Goal: Task Accomplishment & Management: Complete application form

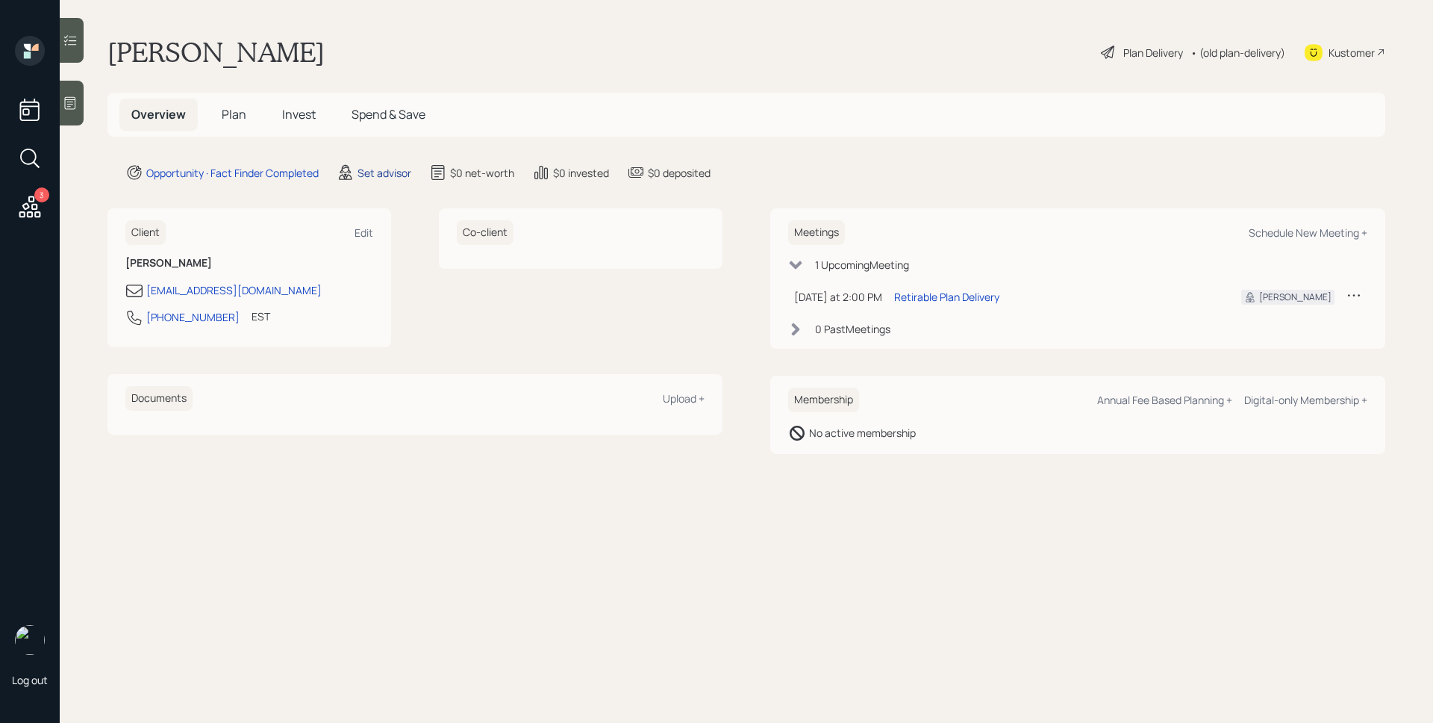
click at [384, 166] on div "Set advisor" at bounding box center [385, 173] width 54 height 16
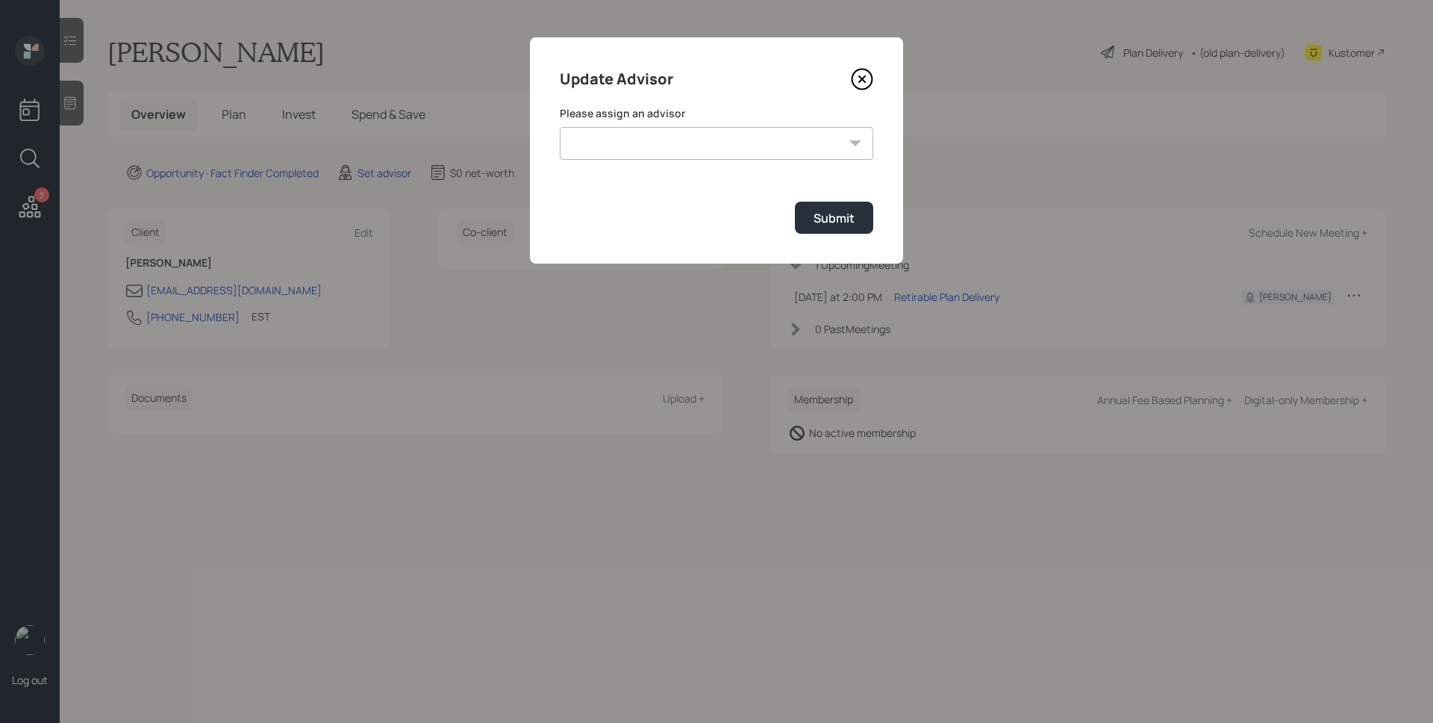
click at [655, 137] on select "[PERSON_NAME] [PERSON_NAME] [PERSON_NAME] End [PERSON_NAME] [PERSON_NAME] [PERS…" at bounding box center [716, 143] width 313 height 33
select select "d946c976-65aa-4529-ac9d-02c4f1114fc0"
click at [560, 127] on select "[PERSON_NAME] [PERSON_NAME] [PERSON_NAME] End [PERSON_NAME] [PERSON_NAME] [PERS…" at bounding box center [716, 143] width 313 height 33
click at [818, 232] on button "Submit" at bounding box center [834, 218] width 78 height 32
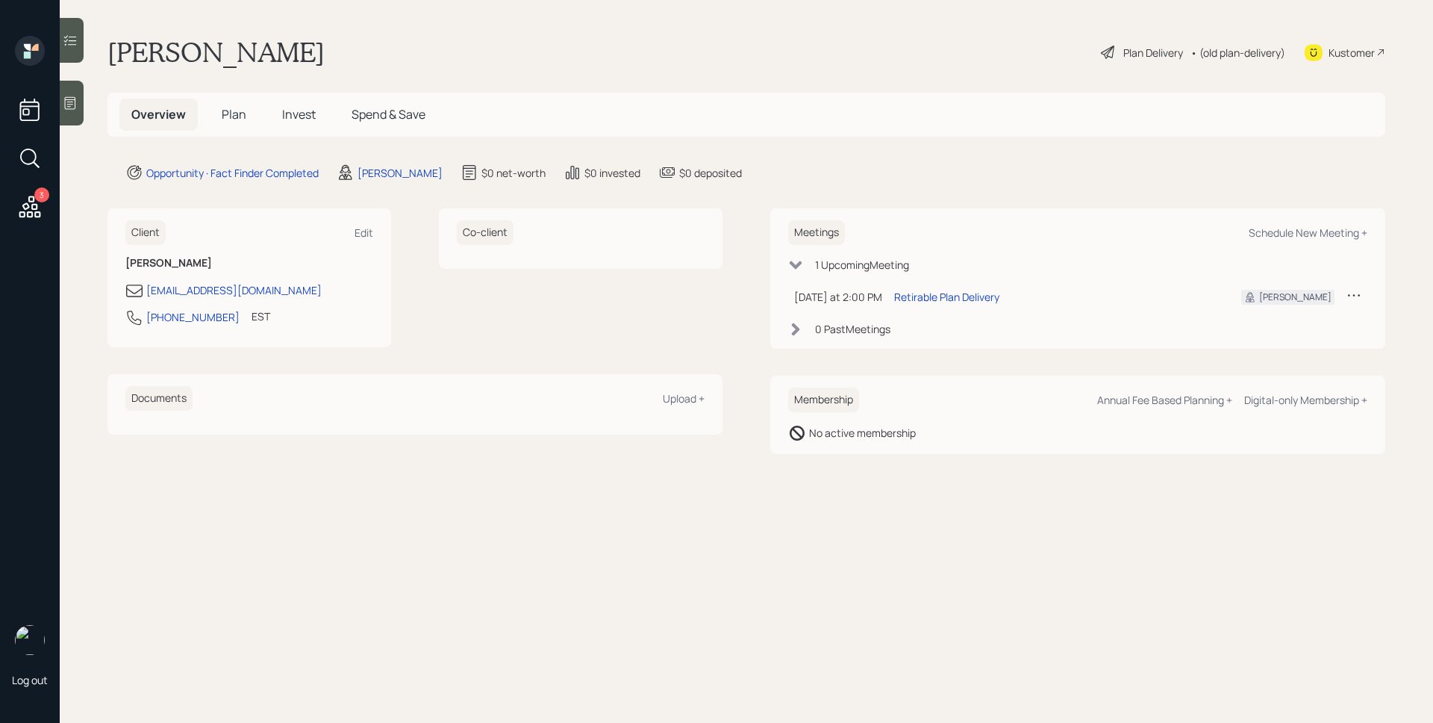
click at [75, 104] on icon at bounding box center [70, 103] width 15 height 15
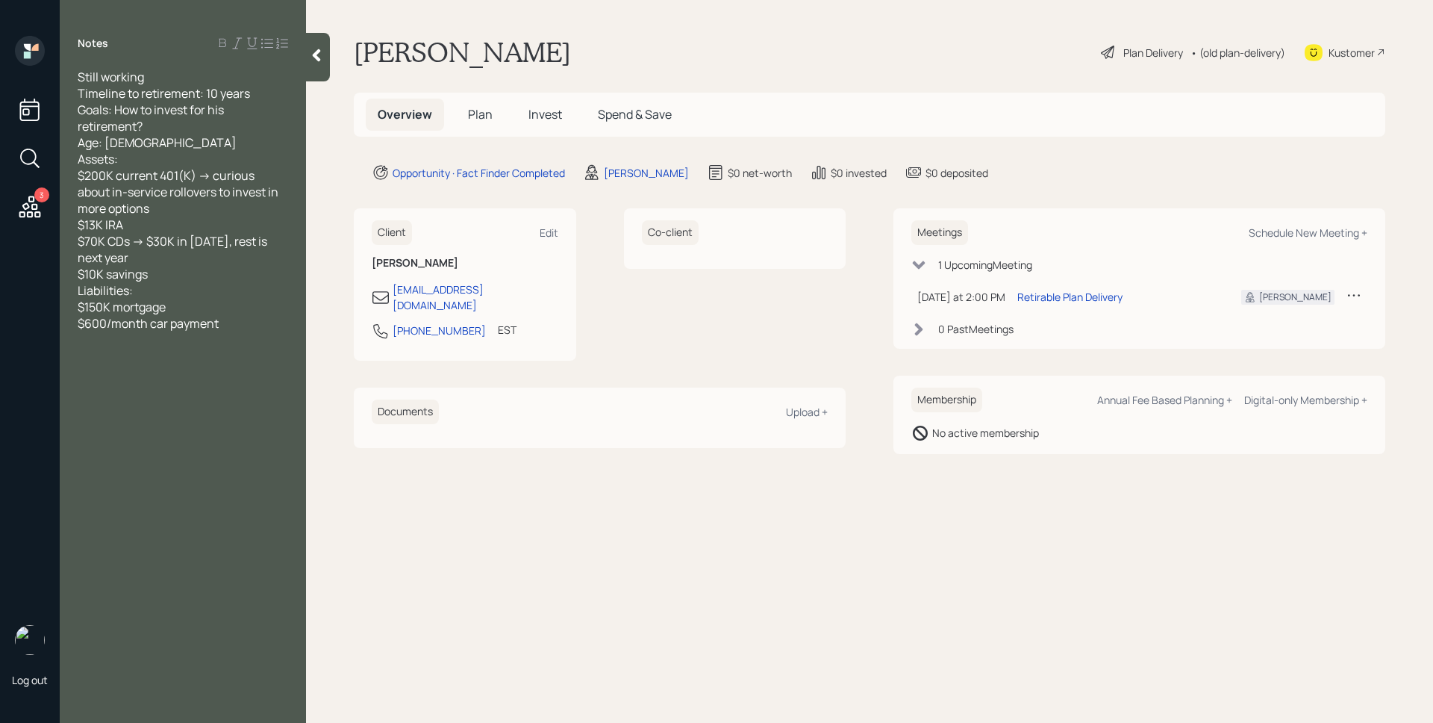
click at [487, 113] on span "Plan" at bounding box center [480, 114] width 25 height 16
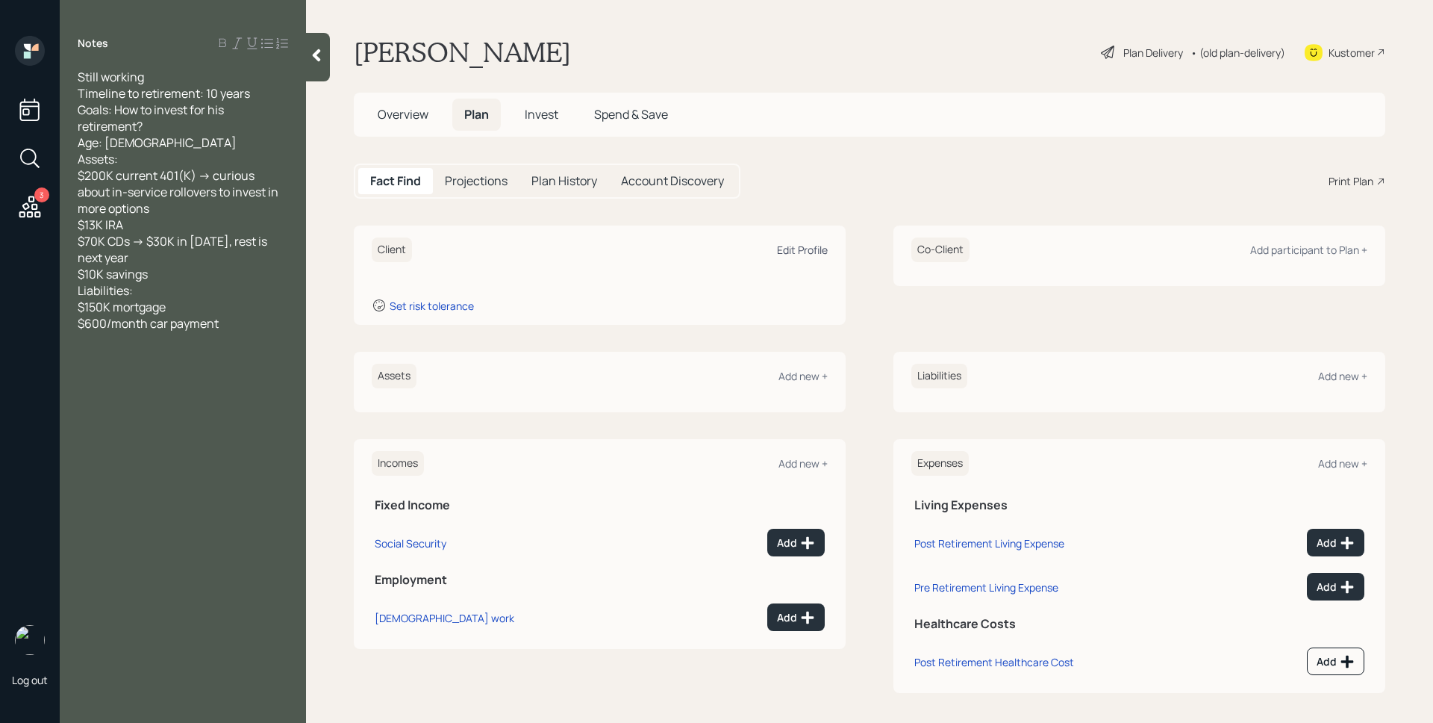
click at [777, 252] on div "Edit Profile" at bounding box center [802, 250] width 51 height 14
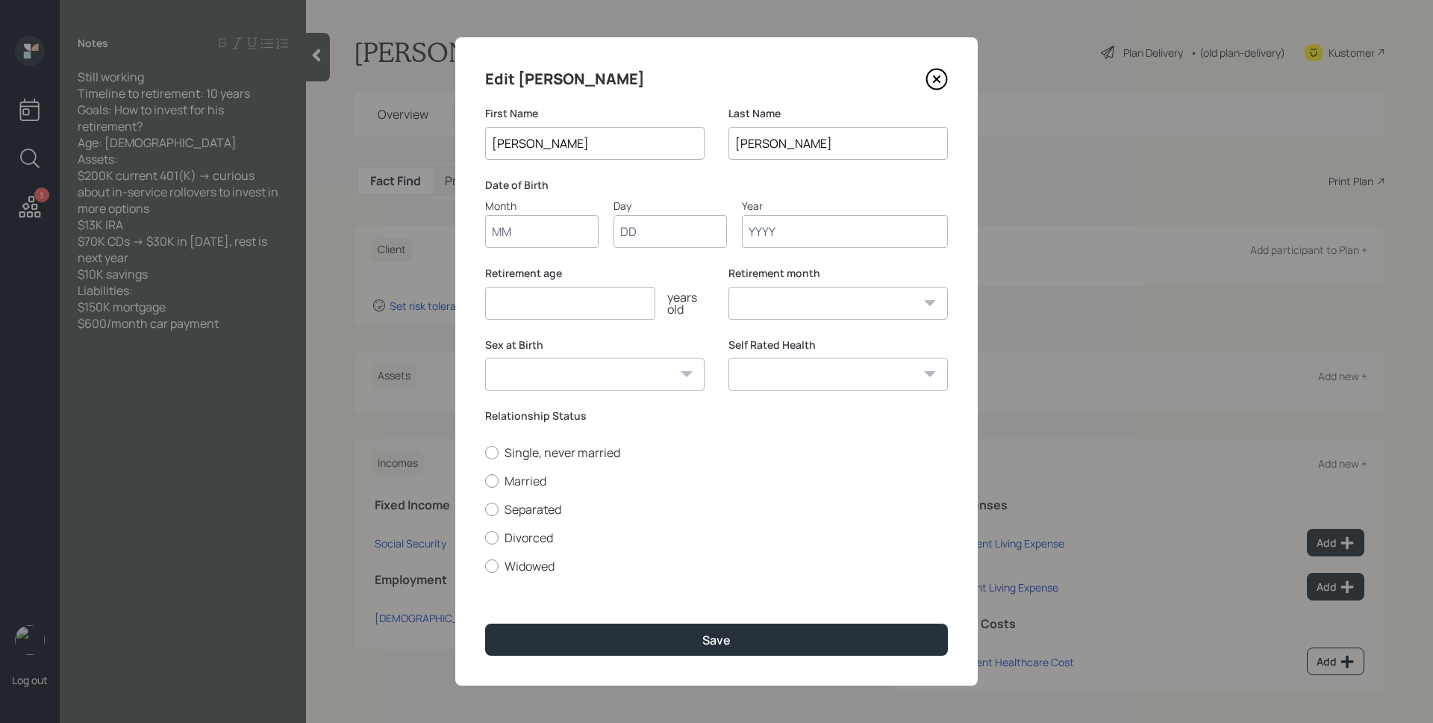
click at [586, 239] on input "Month" at bounding box center [541, 231] width 113 height 33
type input "01"
type input "1965"
select select "1"
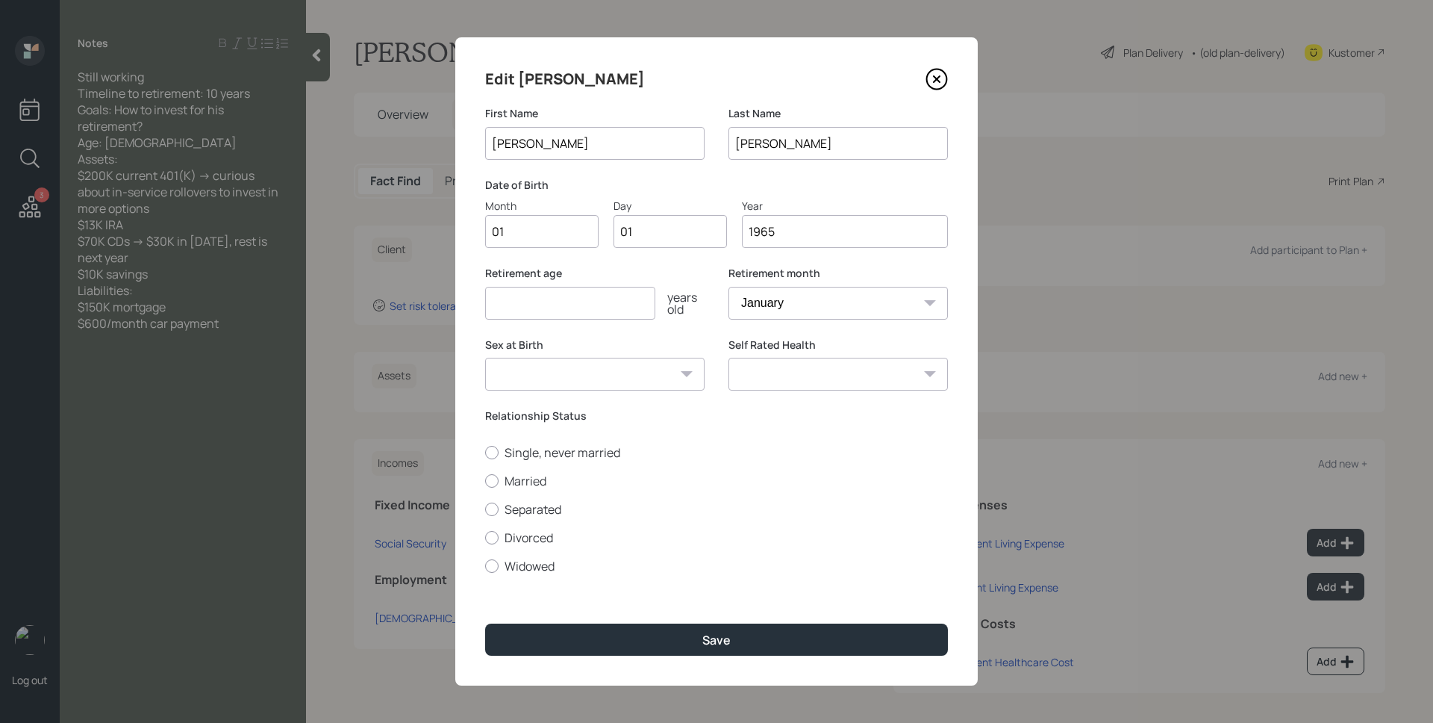
type input "1965"
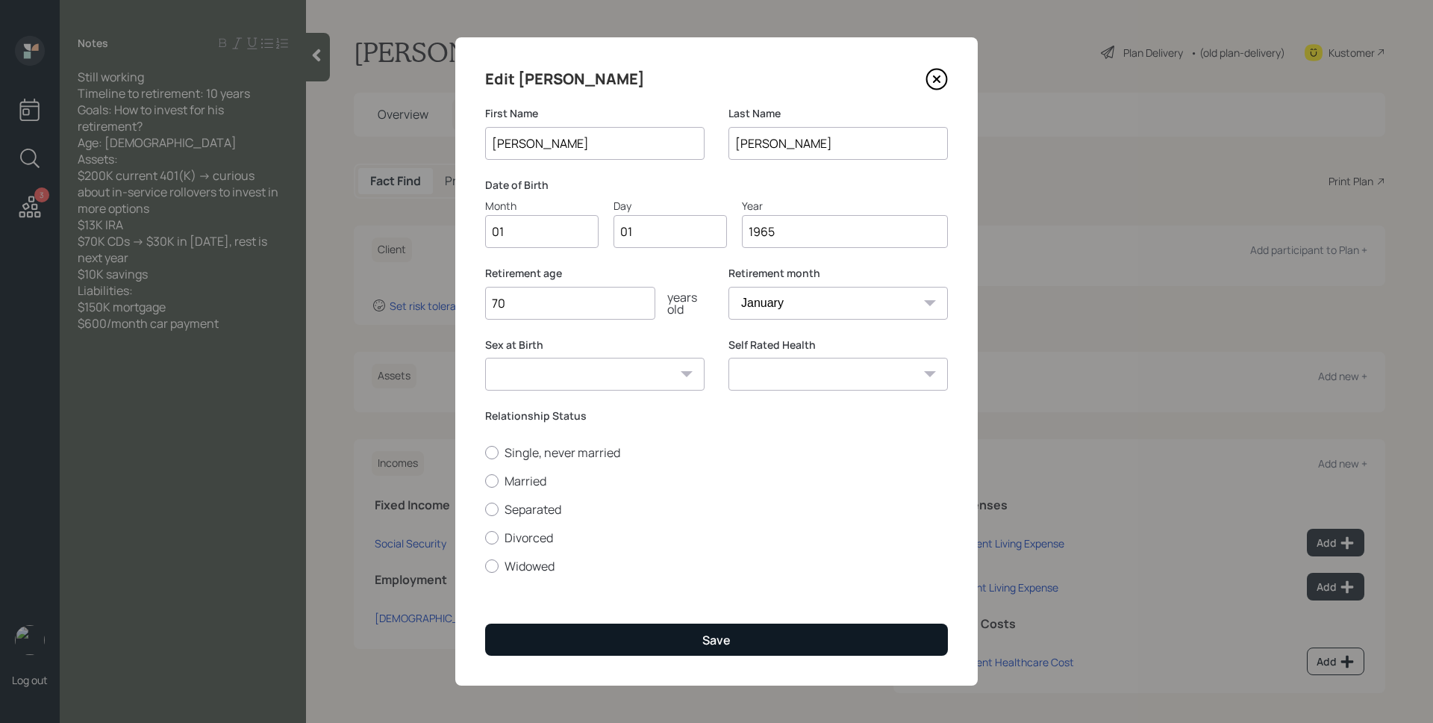
type input "70"
click at [599, 642] on button "Save" at bounding box center [716, 639] width 463 height 32
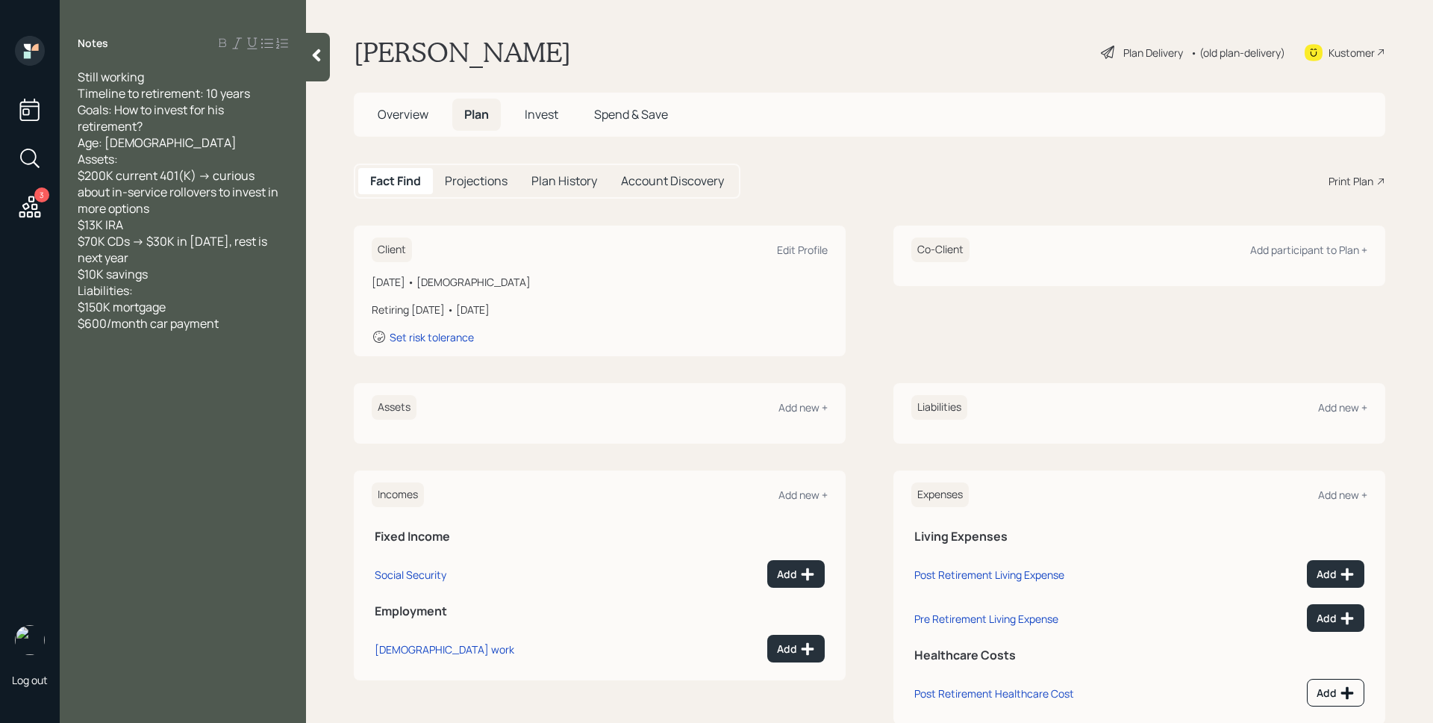
click at [797, 396] on div "Assets Add new +" at bounding box center [600, 407] width 456 height 25
click at [802, 410] on div "Add new +" at bounding box center [803, 407] width 49 height 14
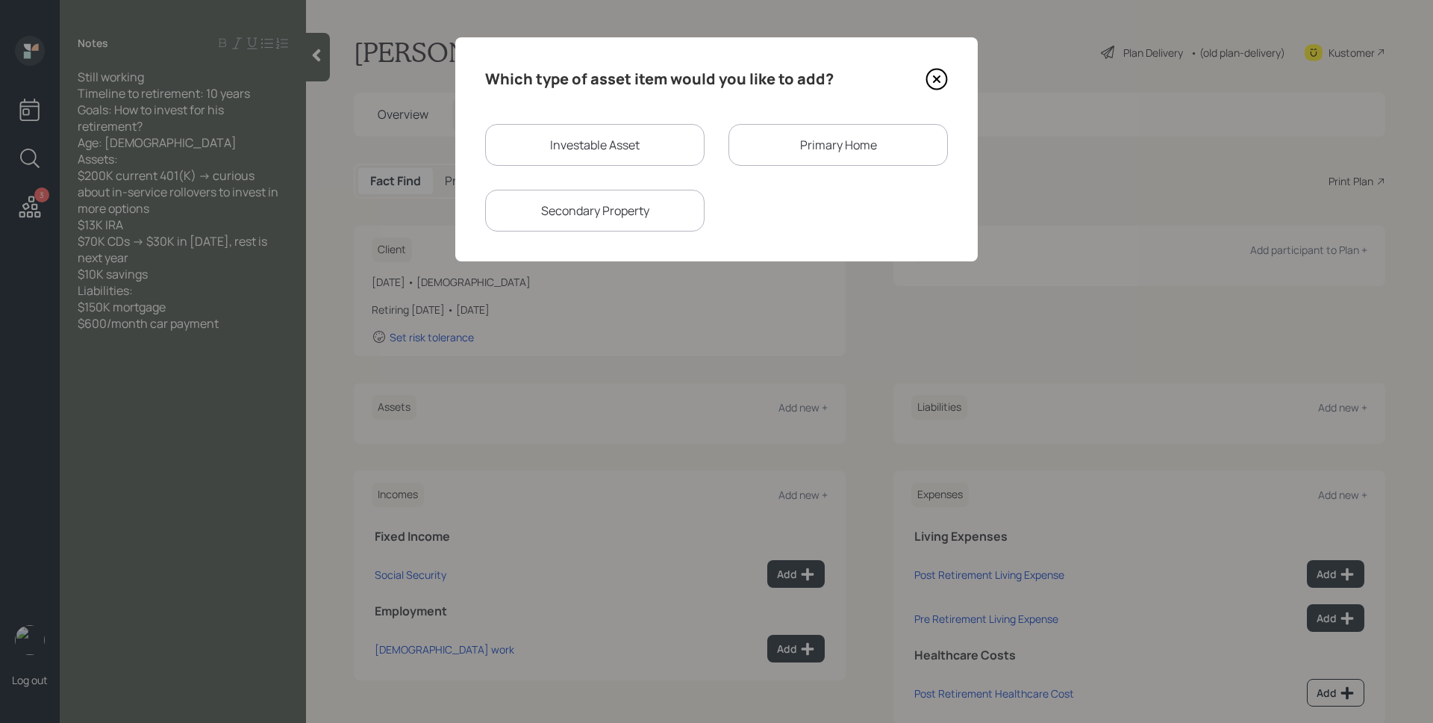
click at [615, 138] on div "Investable Asset" at bounding box center [594, 145] width 219 height 42
select select "taxable"
select select "balanced"
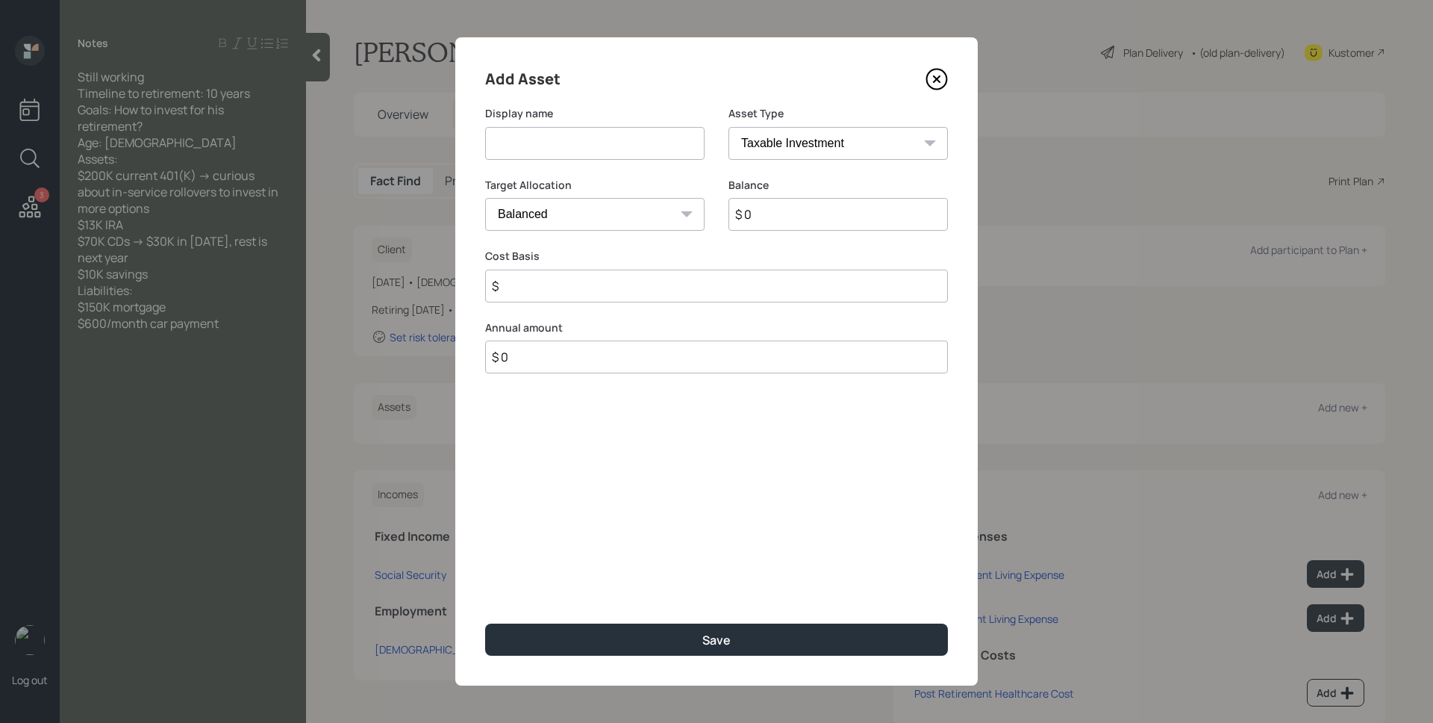
click at [631, 149] on input at bounding box center [594, 143] width 219 height 33
type input "Current 401k"
click at [760, 135] on select "SEP [PERSON_NAME] IRA 401(k) [PERSON_NAME] 401(k) 403(b) [PERSON_NAME] 403(b) 4…" at bounding box center [837, 143] width 219 height 33
select select "ira"
click at [728, 127] on select "SEP [PERSON_NAME] IRA 401(k) [PERSON_NAME] 401(k) 403(b) [PERSON_NAME] 403(b) 4…" at bounding box center [837, 143] width 219 height 33
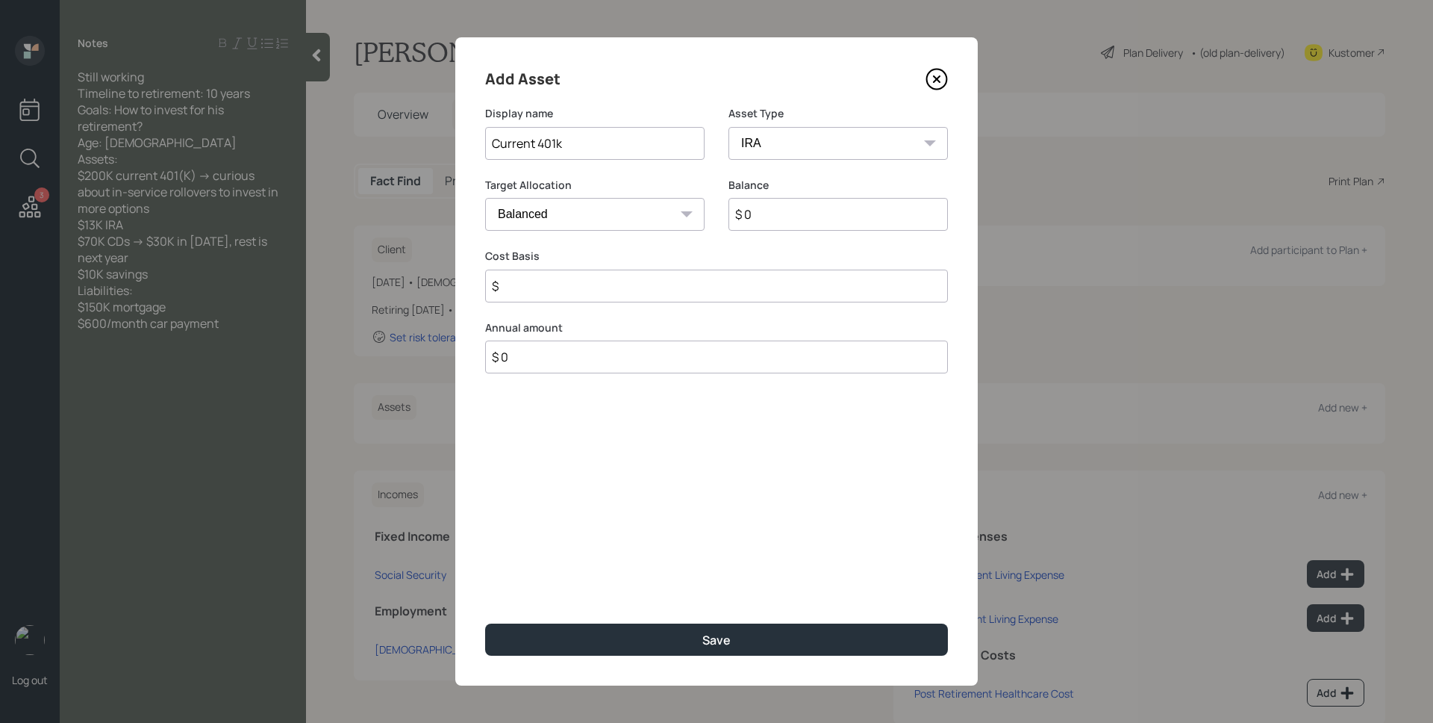
type input "$"
click at [822, 136] on select "SEP [PERSON_NAME] IRA 401(k) [PERSON_NAME] 401(k) 403(b) [PERSON_NAME] 403(b) 4…" at bounding box center [837, 143] width 219 height 33
select select "company_sponsored"
click at [728, 127] on select "SEP [PERSON_NAME] IRA 401(k) [PERSON_NAME] 401(k) 403(b) [PERSON_NAME] 403(b) 4…" at bounding box center [837, 143] width 219 height 33
click at [797, 224] on input "$ 0" at bounding box center [837, 214] width 219 height 33
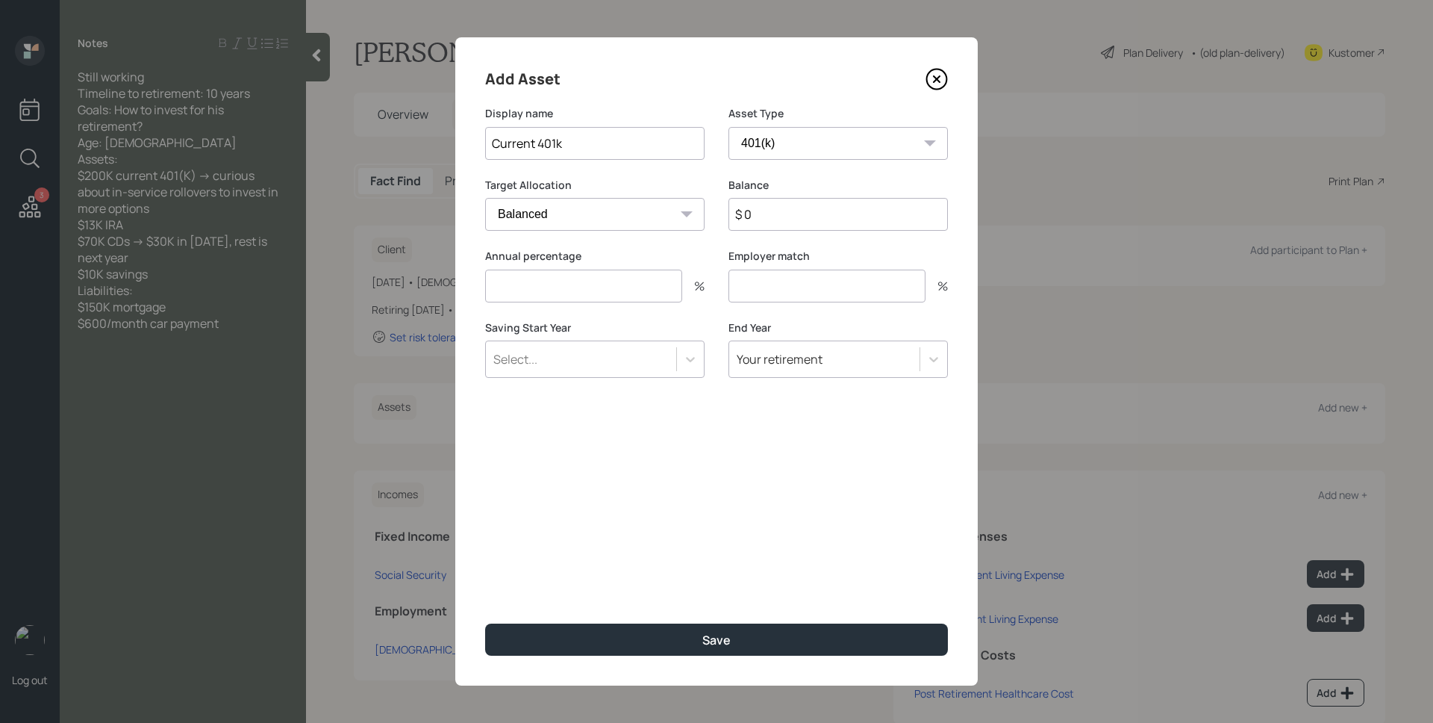
click at [799, 222] on input "$ 0" at bounding box center [837, 214] width 219 height 33
type input "$ 200,000"
type input "0"
click at [485, 623] on button "Save" at bounding box center [716, 639] width 463 height 32
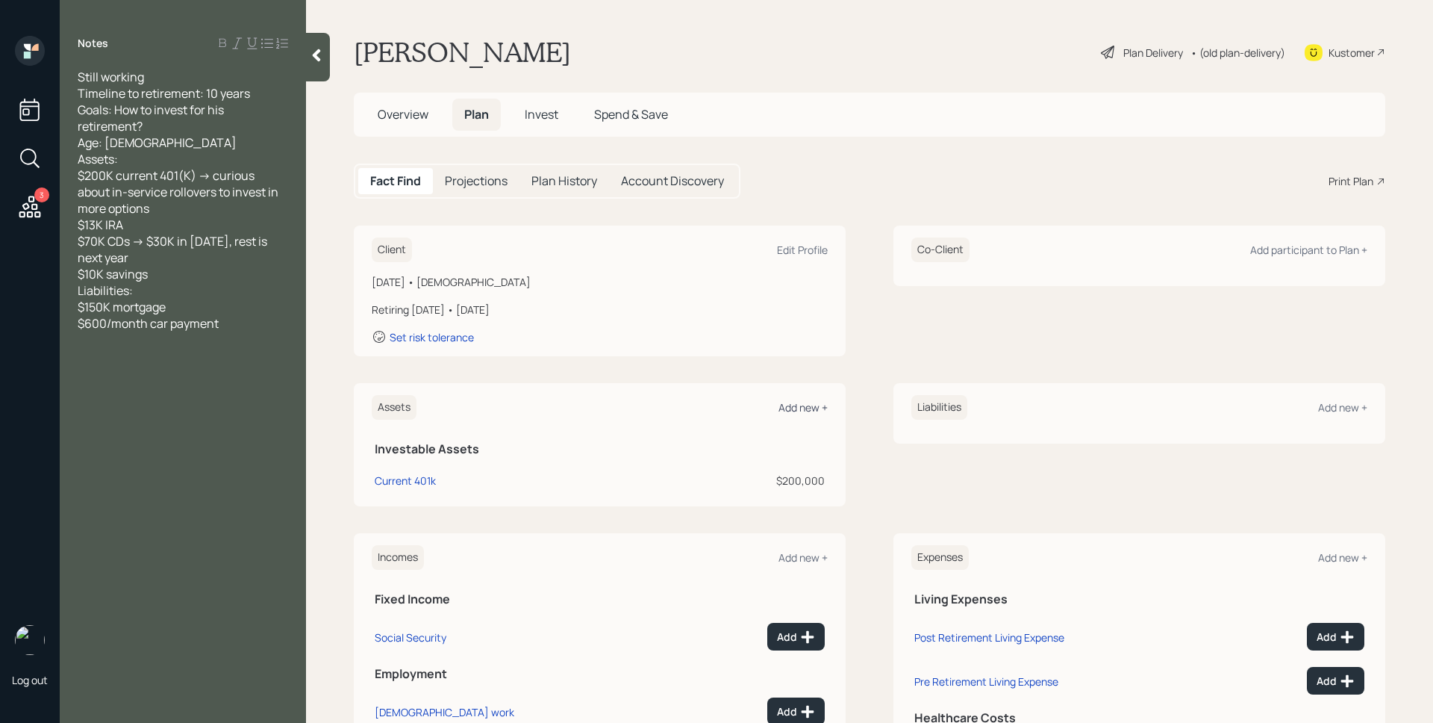
click at [793, 410] on div "Add new +" at bounding box center [803, 407] width 49 height 14
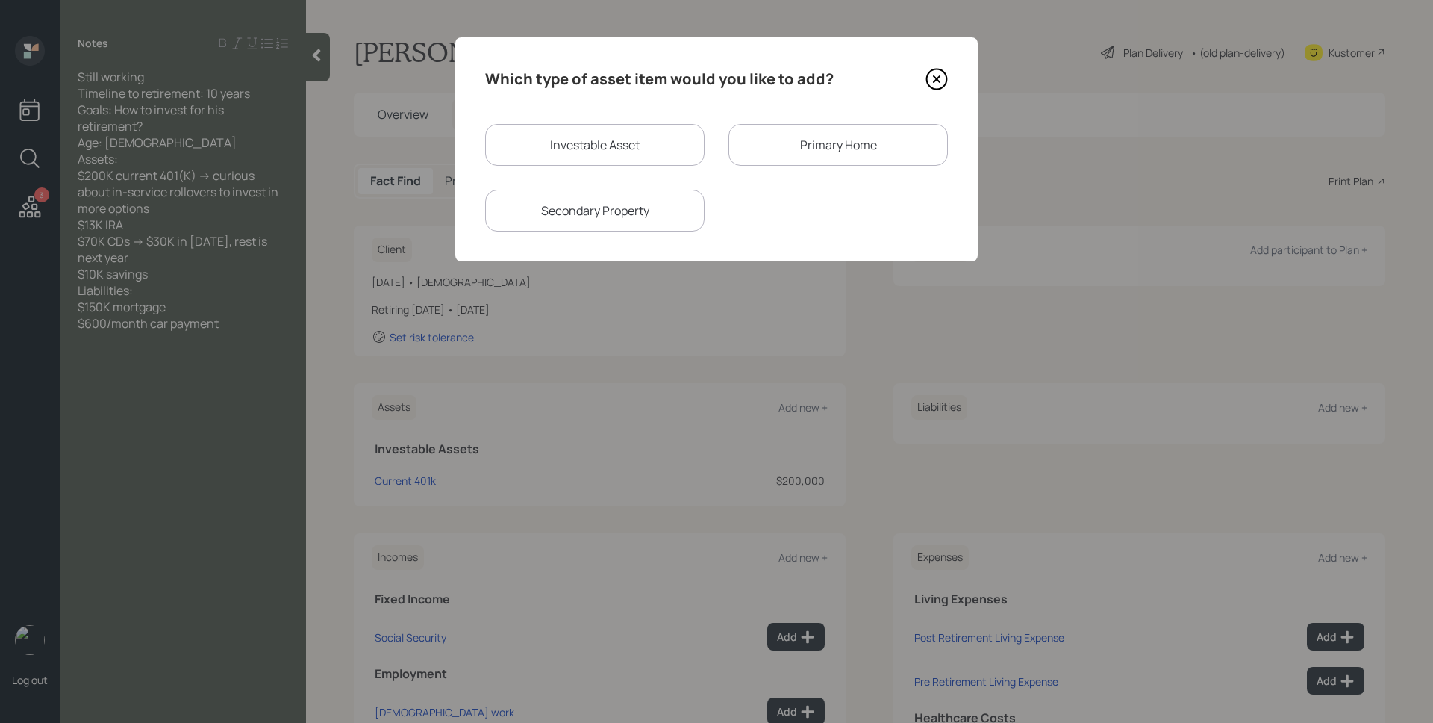
click at [575, 140] on div "Investable Asset" at bounding box center [594, 145] width 219 height 42
select select "taxable"
select select "balanced"
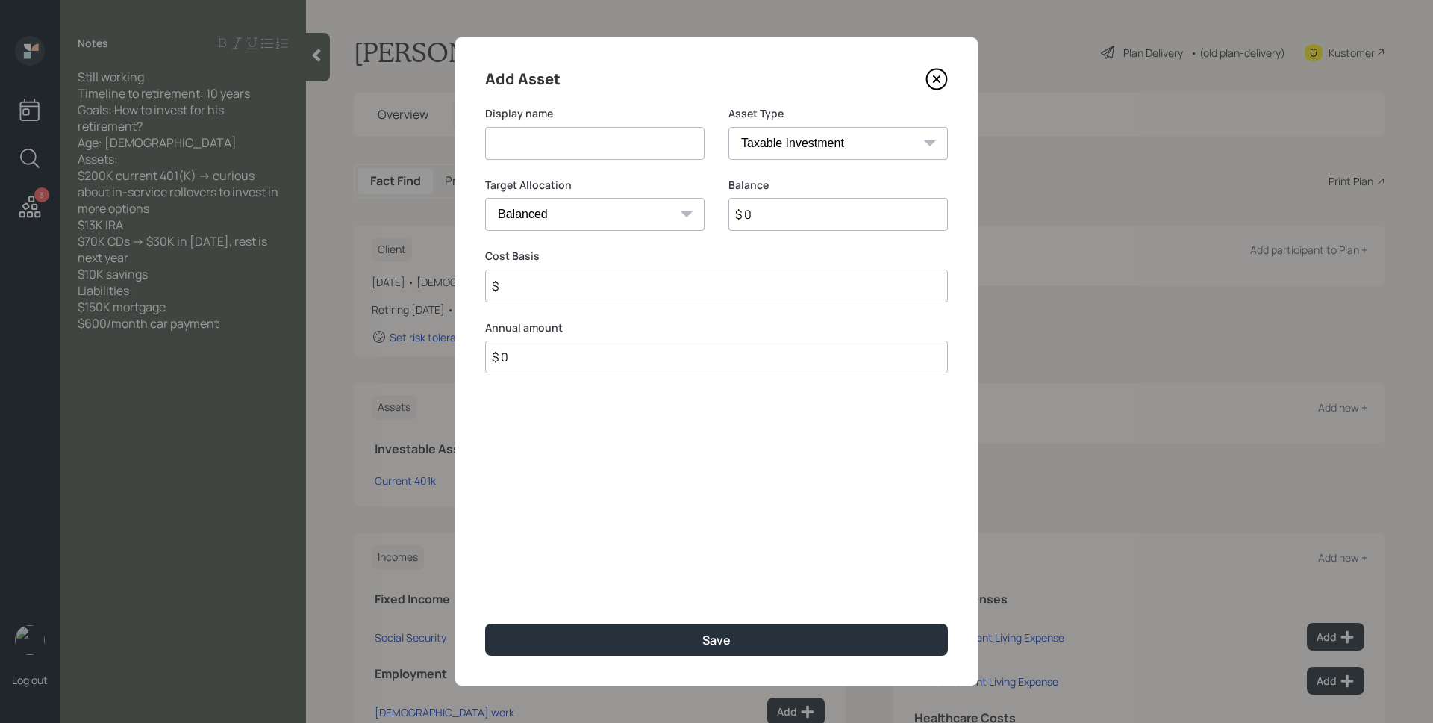
click at [575, 140] on input at bounding box center [594, 143] width 219 height 33
type input "IRA"
click at [884, 138] on select "SEP [PERSON_NAME] IRA 401(k) [PERSON_NAME] 401(k) 403(b) [PERSON_NAME] 403(b) 4…" at bounding box center [837, 143] width 219 height 33
select select "ira"
click at [728, 127] on select "SEP [PERSON_NAME] IRA 401(k) [PERSON_NAME] 401(k) 403(b) [PERSON_NAME] 403(b) 4…" at bounding box center [837, 143] width 219 height 33
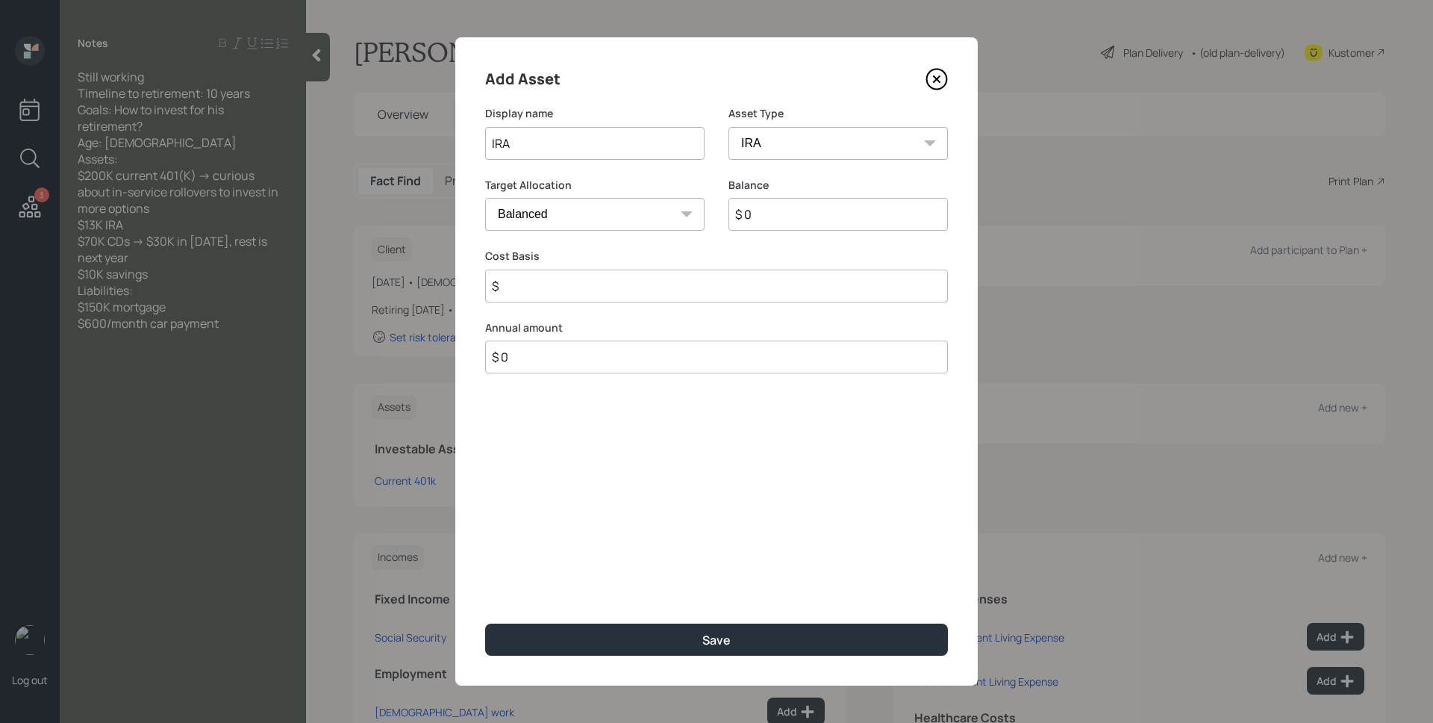
type input "$"
click at [777, 219] on input "$ 0" at bounding box center [837, 214] width 219 height 33
click at [778, 219] on input "$ 0" at bounding box center [837, 214] width 219 height 33
type input "$ 13,000"
type input "$ 0"
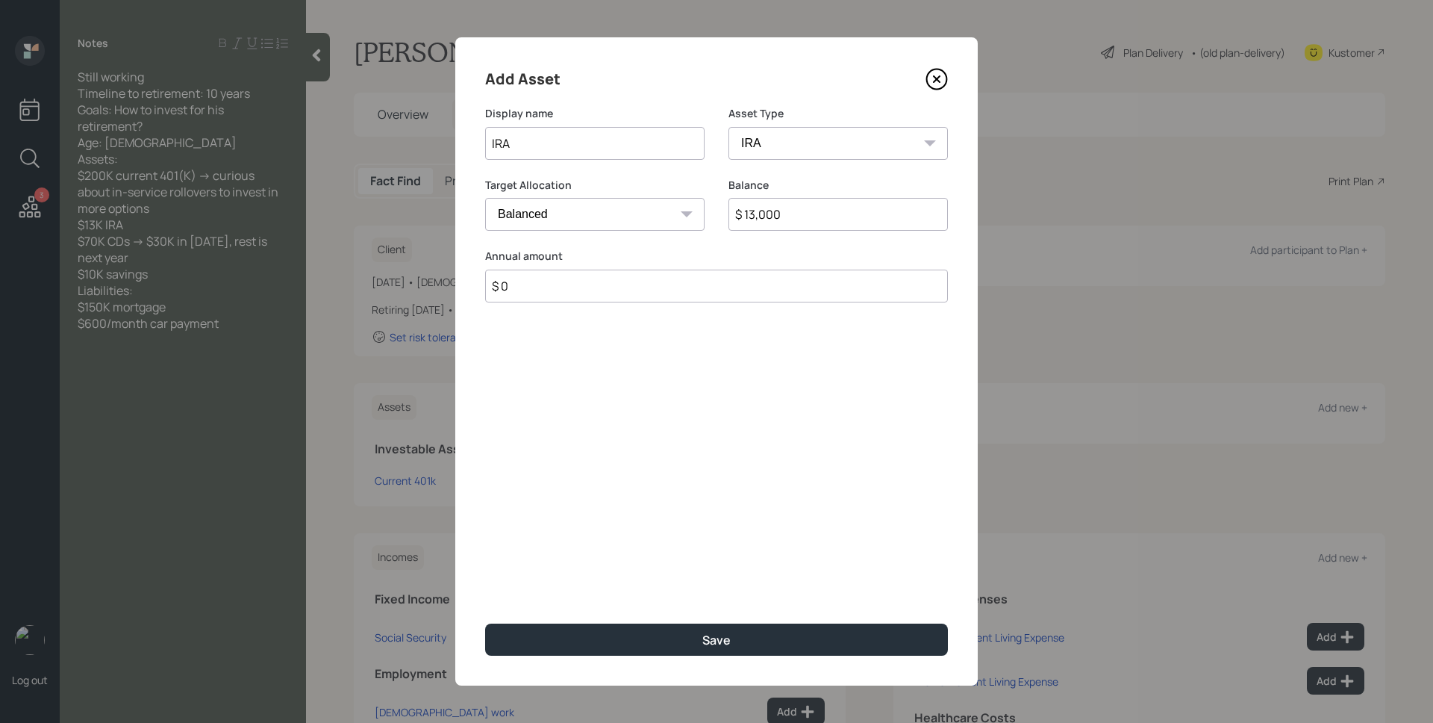
click at [485, 623] on button "Save" at bounding box center [716, 639] width 463 height 32
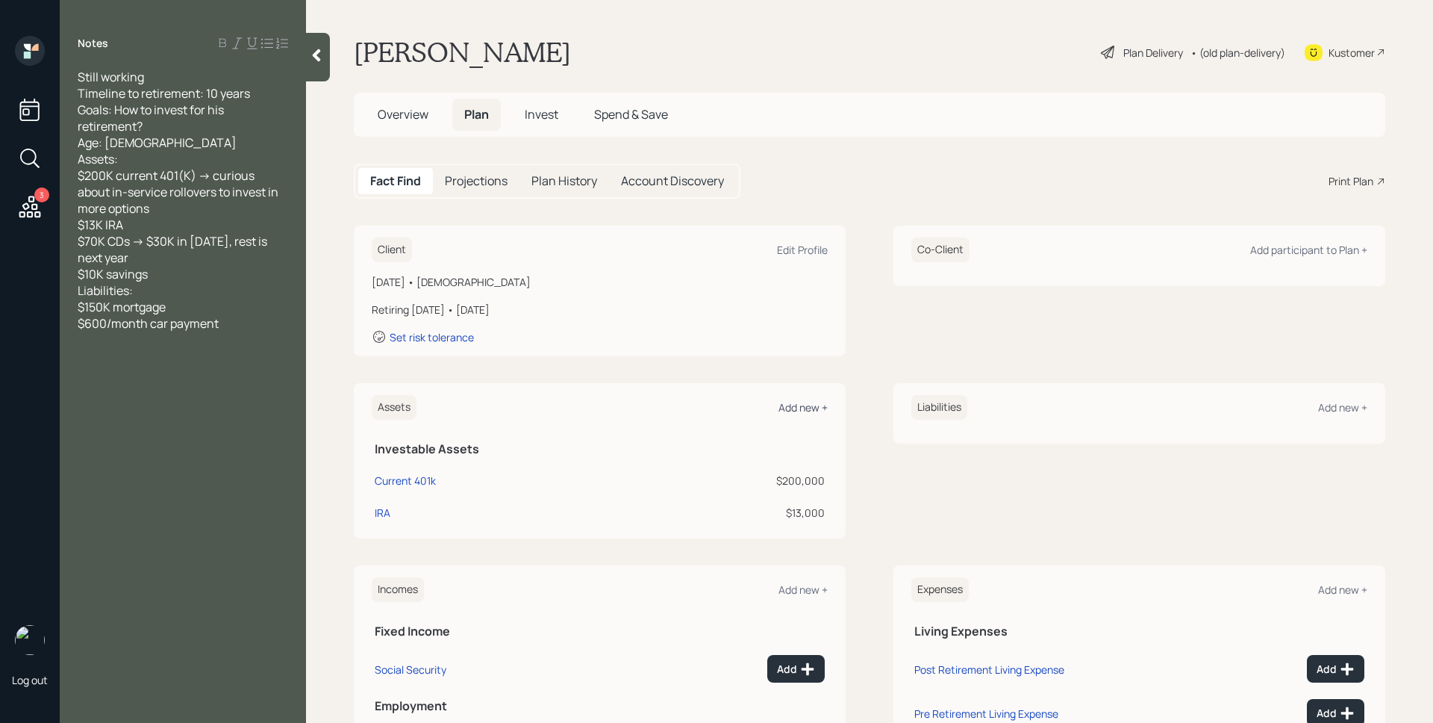
click at [811, 405] on div "Add new +" at bounding box center [803, 407] width 49 height 14
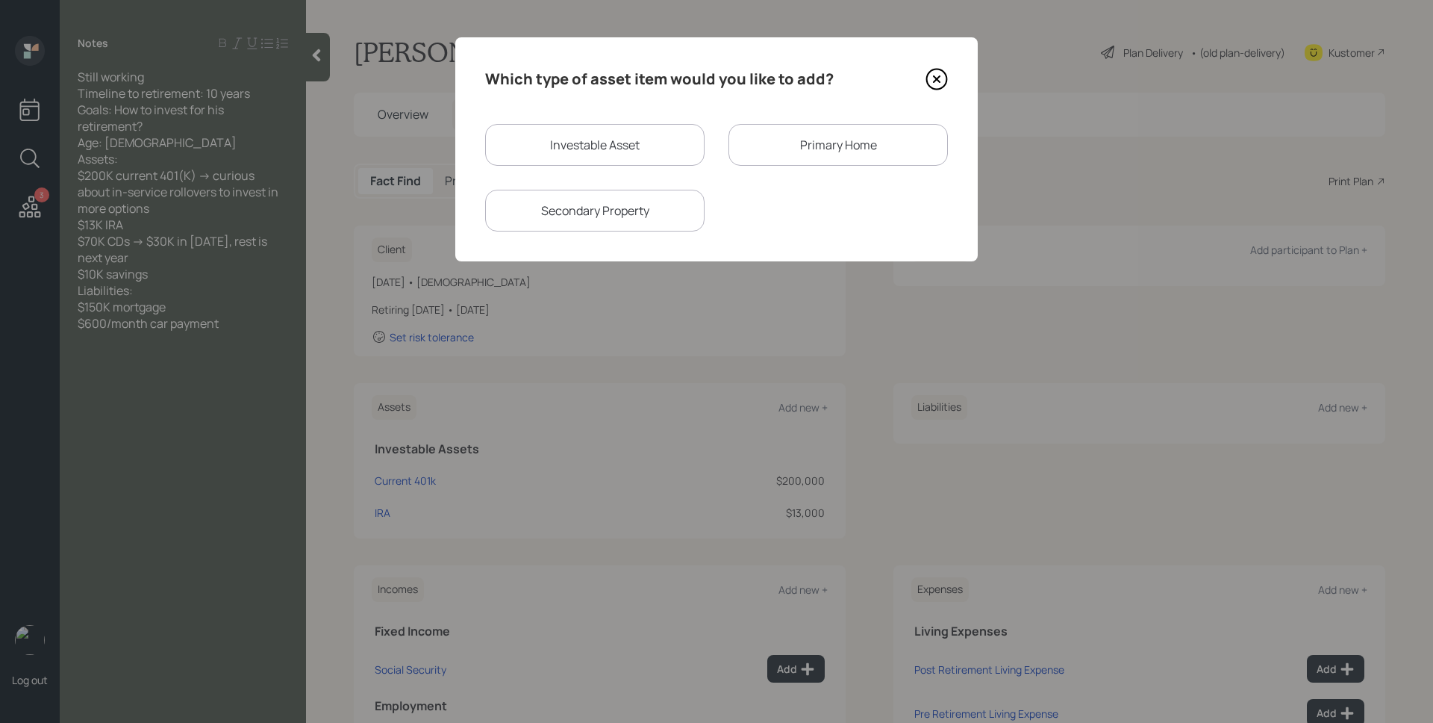
click at [641, 126] on div "Investable Asset" at bounding box center [594, 145] width 219 height 42
select select "taxable"
select select "balanced"
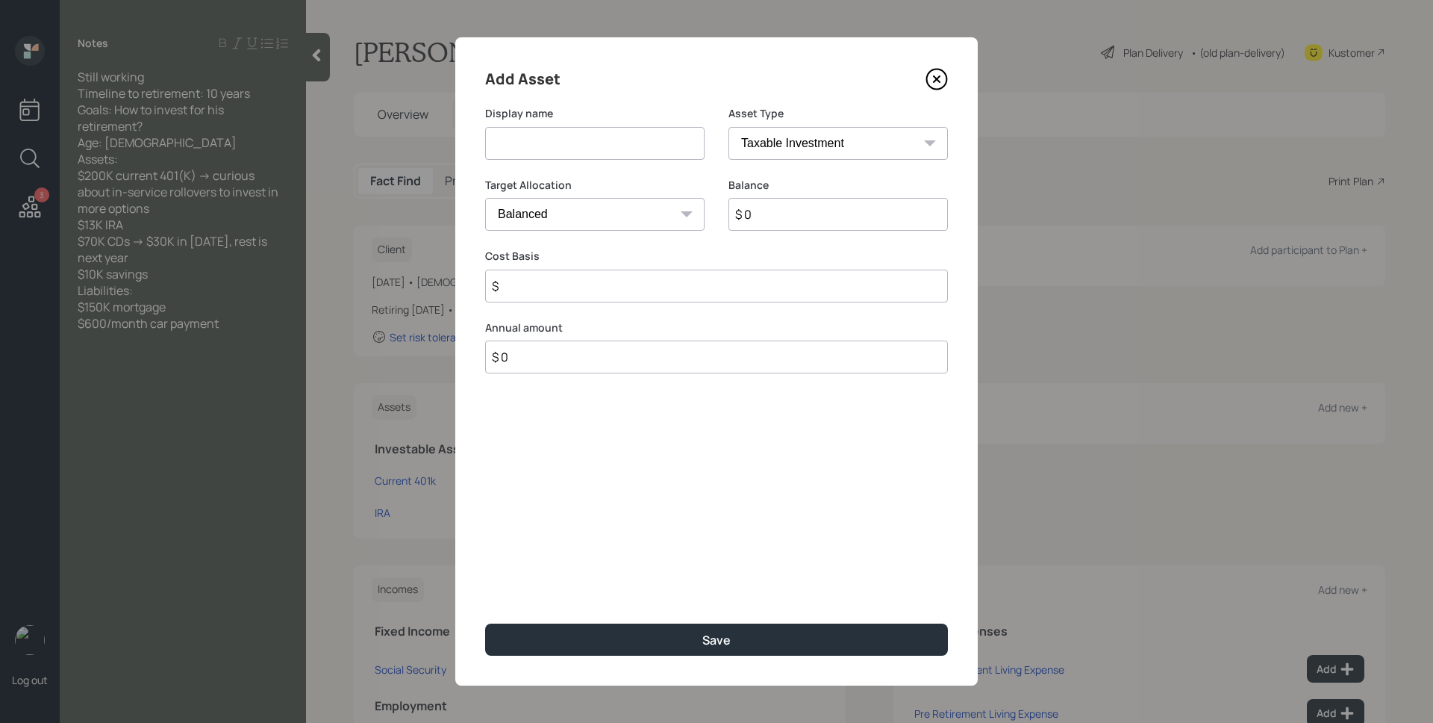
click at [641, 127] on input at bounding box center [594, 143] width 219 height 33
type input "October CD"
click at [637, 219] on select "Cash Conservative Balanced Aggressive" at bounding box center [594, 214] width 219 height 33
select select "uninvested"
click at [485, 198] on select "Cash Conservative Balanced Aggressive" at bounding box center [594, 214] width 219 height 33
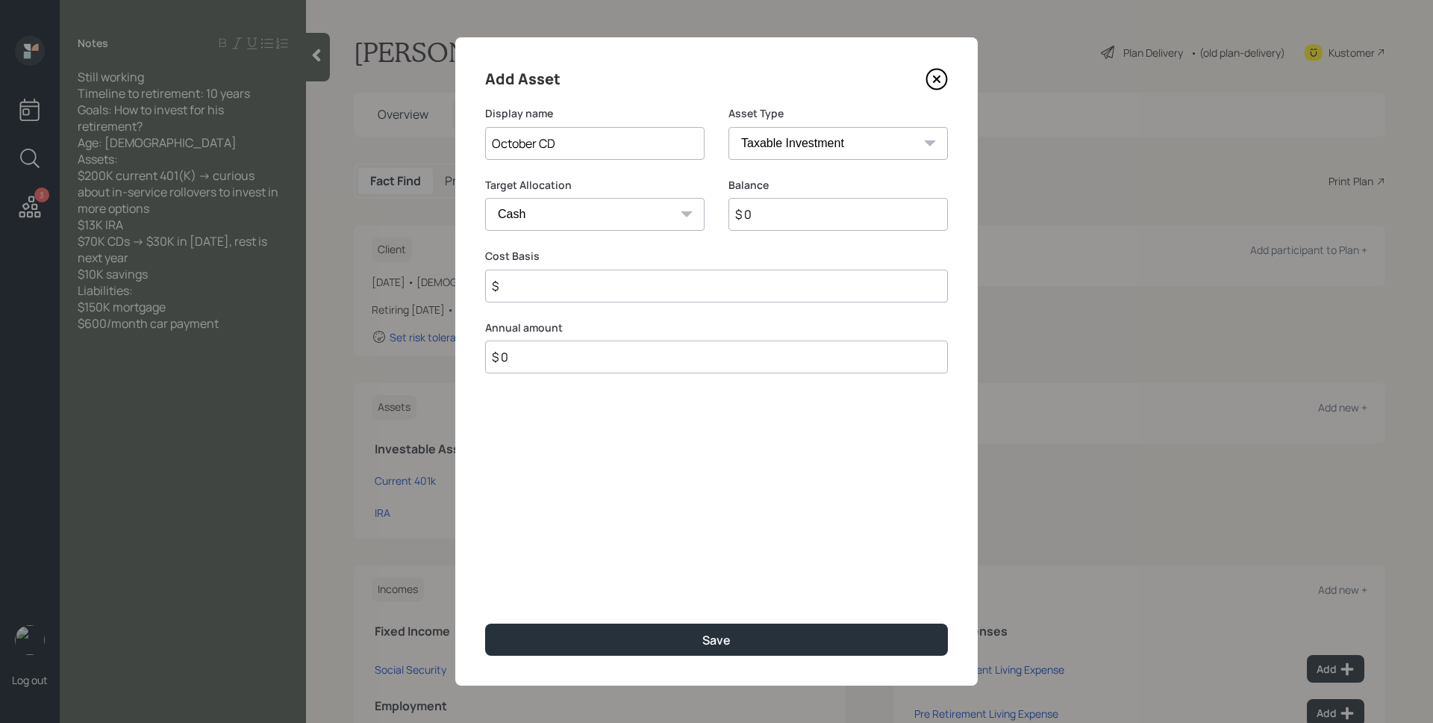
click at [770, 211] on input "$ 0" at bounding box center [837, 214] width 219 height 33
type input "$ 3"
type input "$ 30"
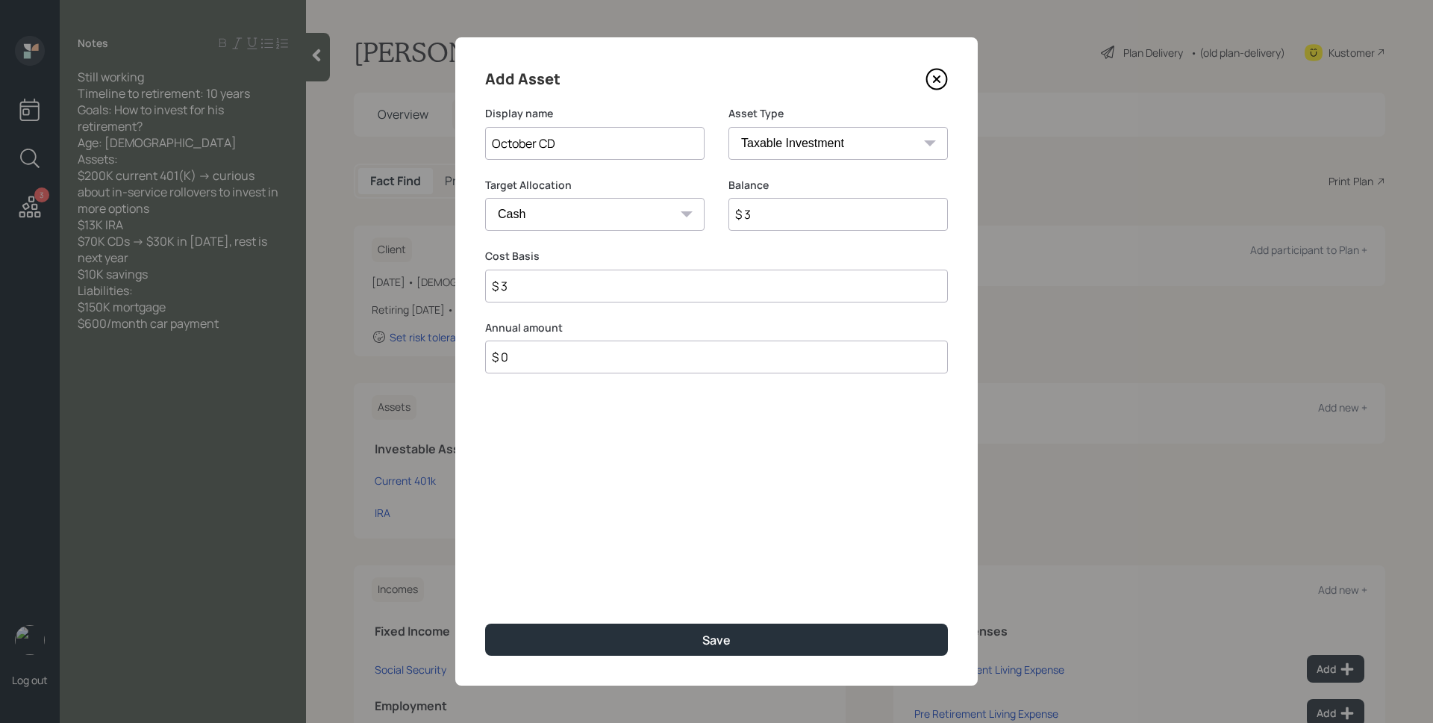
type input "$ 30"
type input "$ 300"
type input "$ 3,000"
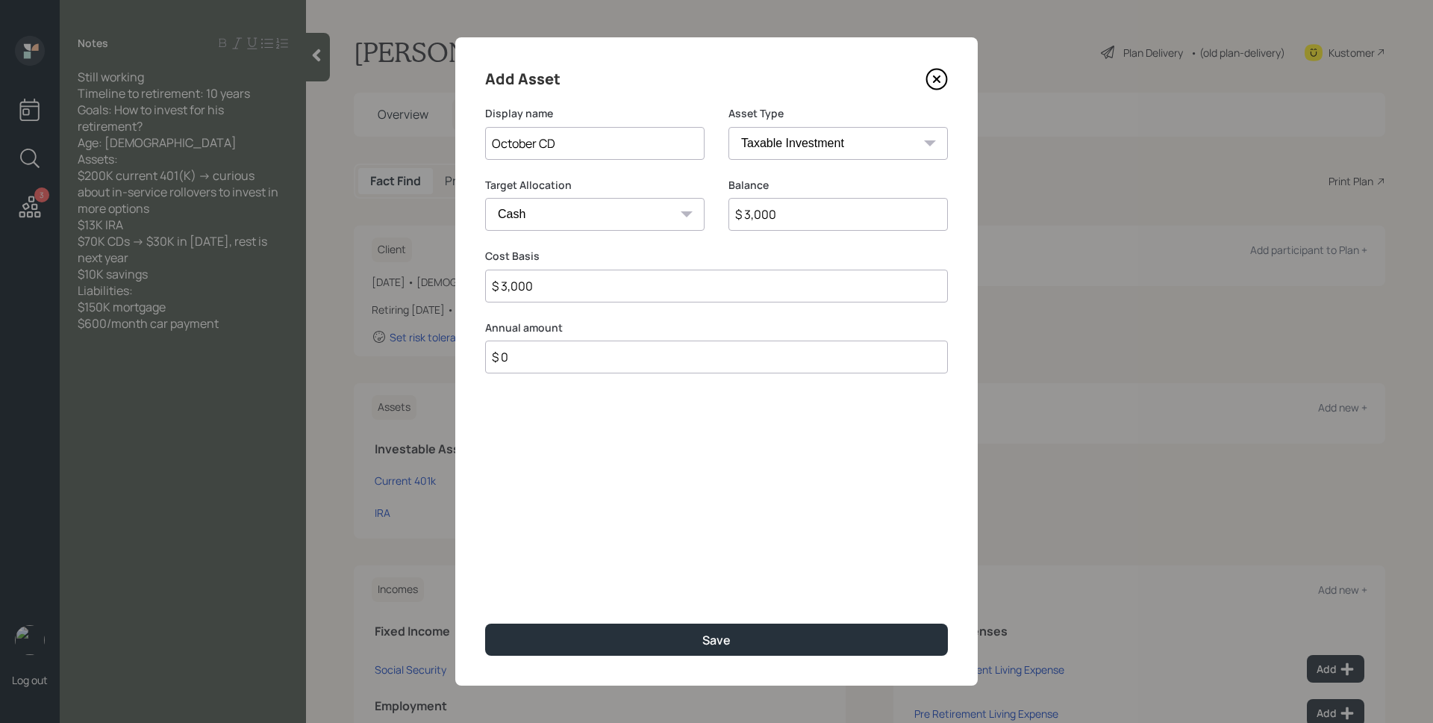
type input "$ 30,000"
click at [485, 623] on button "Save" at bounding box center [716, 639] width 463 height 32
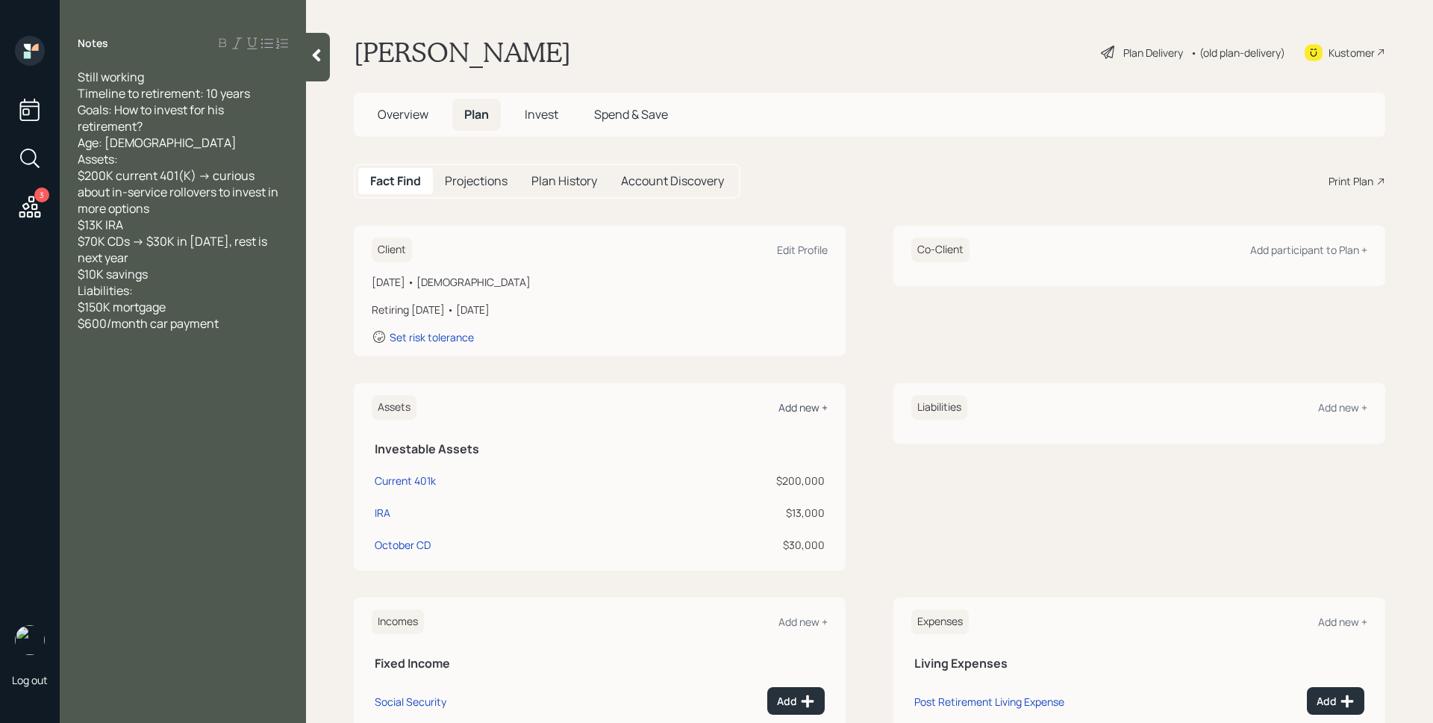
click at [810, 410] on div "Add new +" at bounding box center [803, 407] width 49 height 14
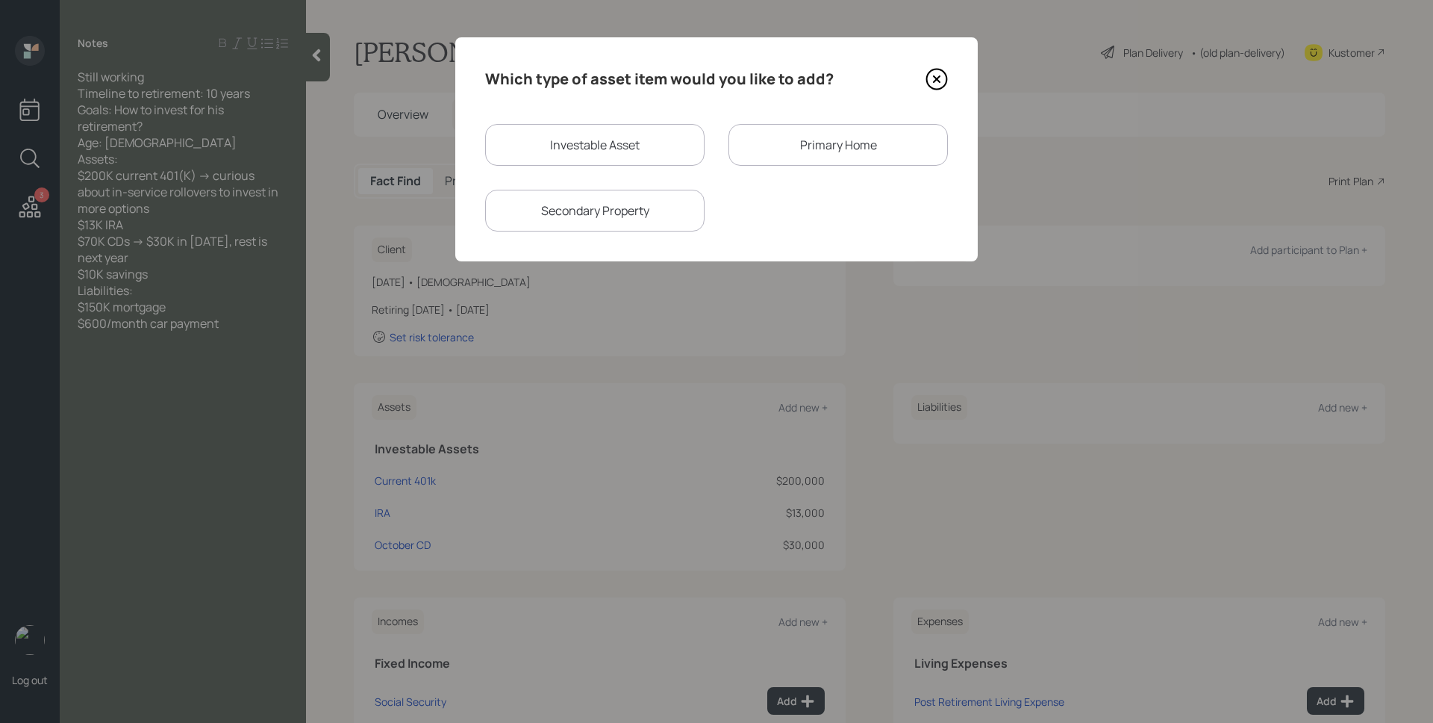
click at [652, 153] on div "Investable Asset" at bounding box center [594, 145] width 219 height 42
select select "taxable"
select select "balanced"
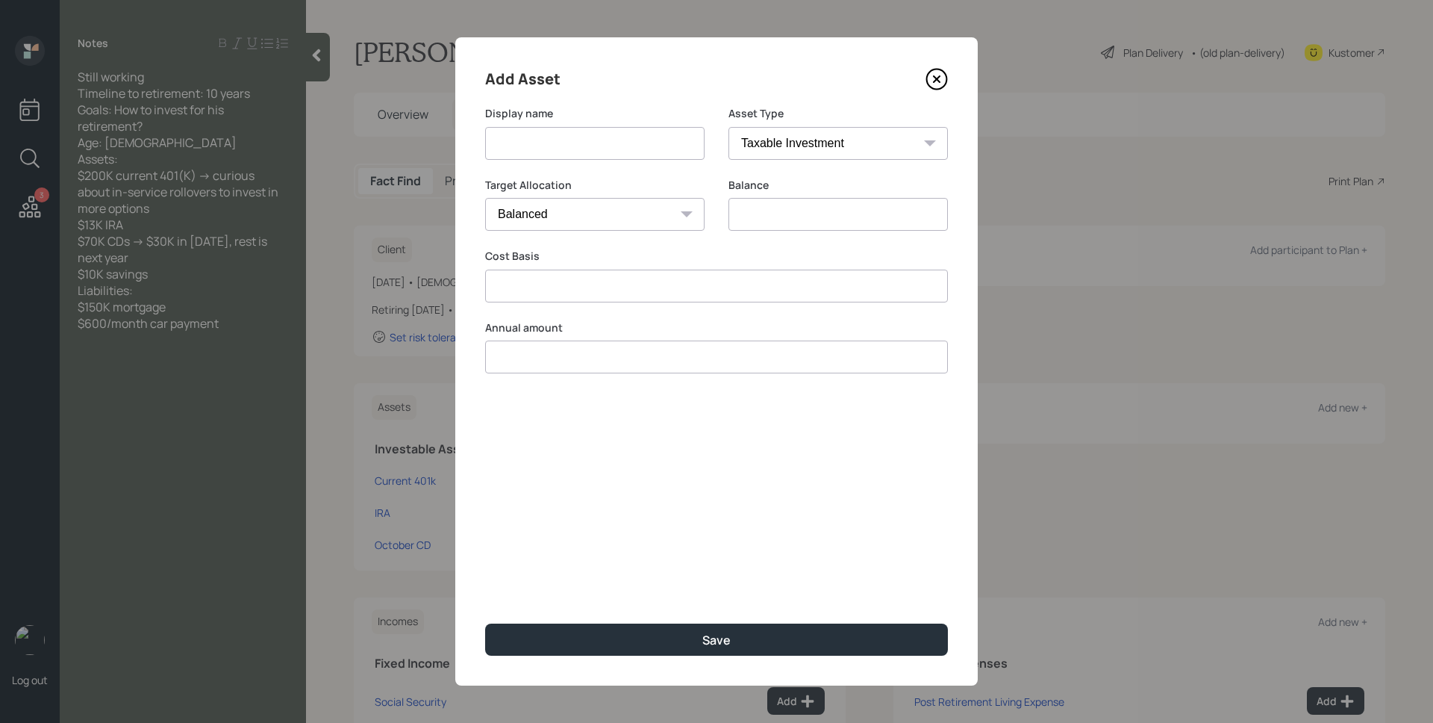
type input "$ 0"
type input "$"
type input "$ 0"
click at [631, 140] on input at bounding box center [594, 143] width 219 height 33
type input "2026 CD"
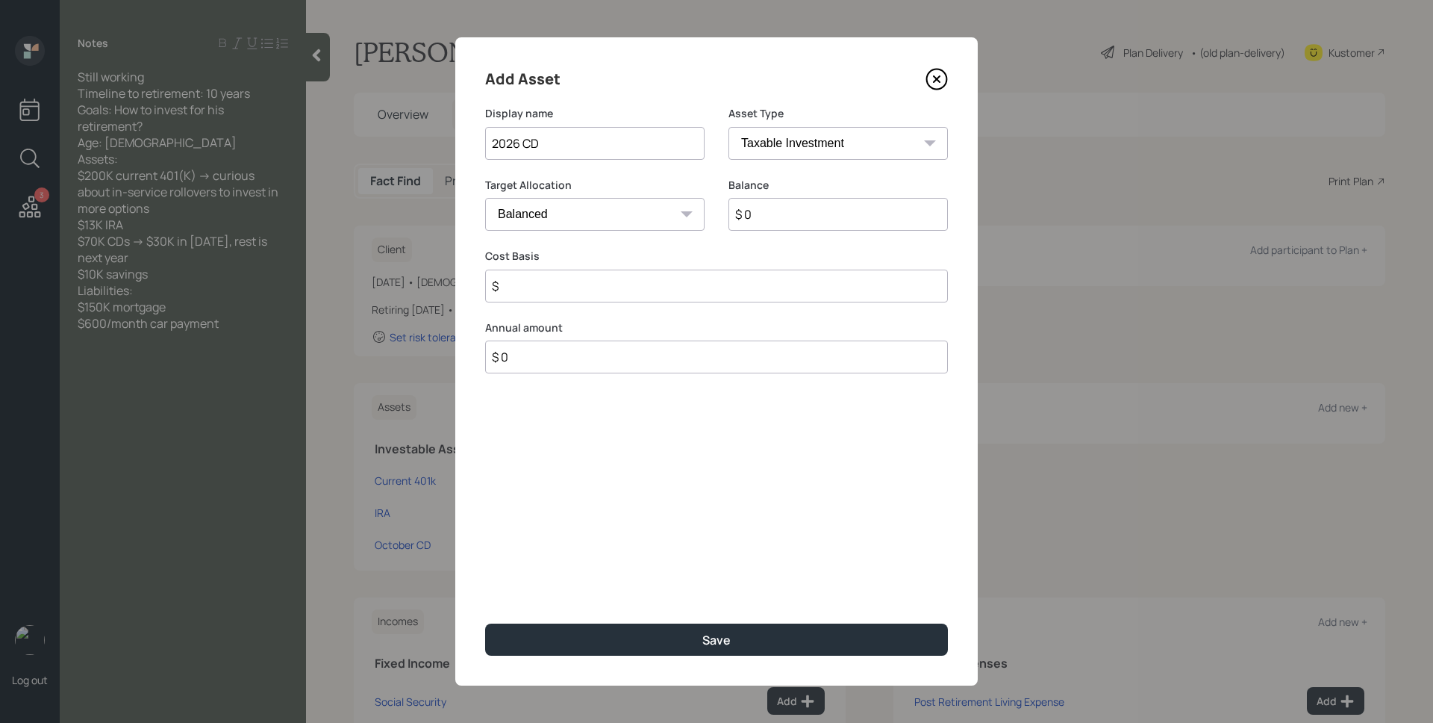
click at [649, 215] on select "Cash Conservative Balanced Aggressive" at bounding box center [594, 214] width 219 height 33
select select "uninvested"
click at [485, 198] on select "Cash Conservative Balanced Aggressive" at bounding box center [594, 214] width 219 height 33
click at [811, 221] on input "$ 0" at bounding box center [837, 214] width 219 height 33
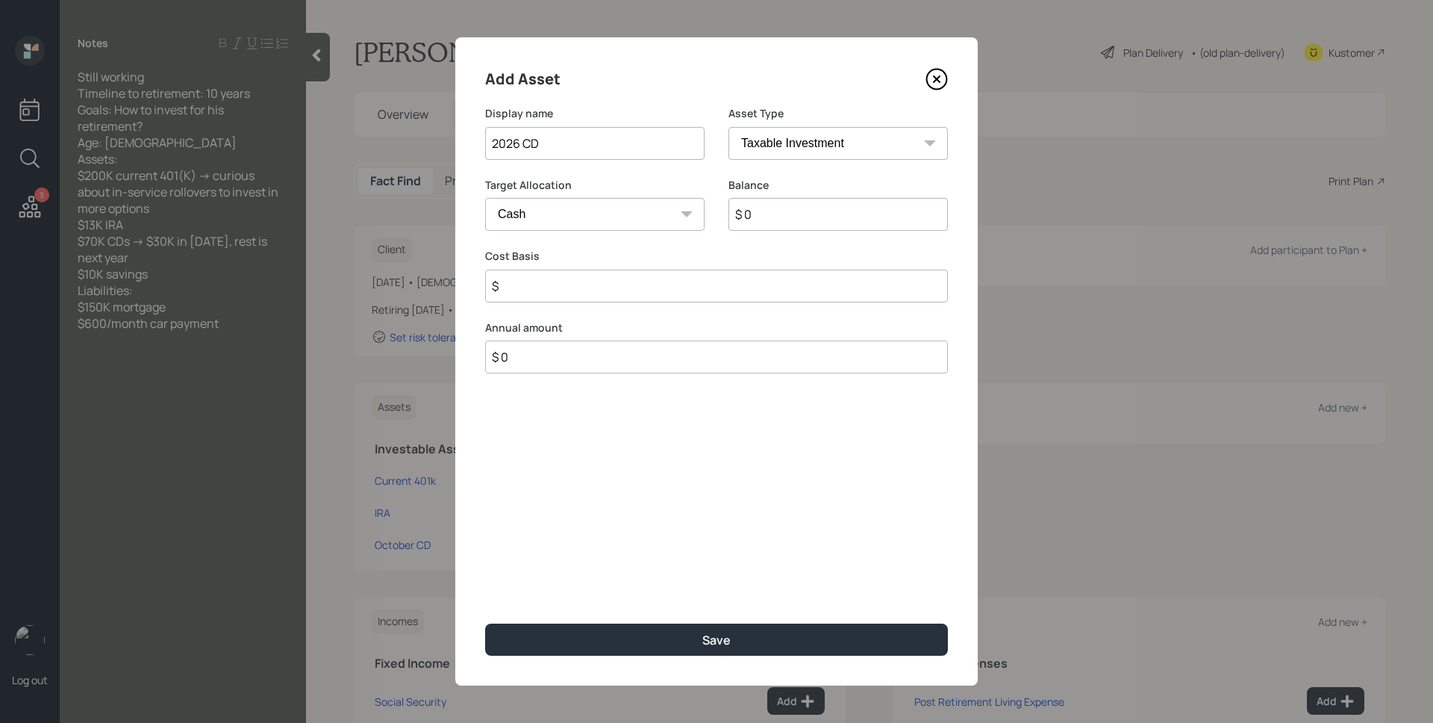
type input "$ 4"
type input "$ 40"
type input "$ 400"
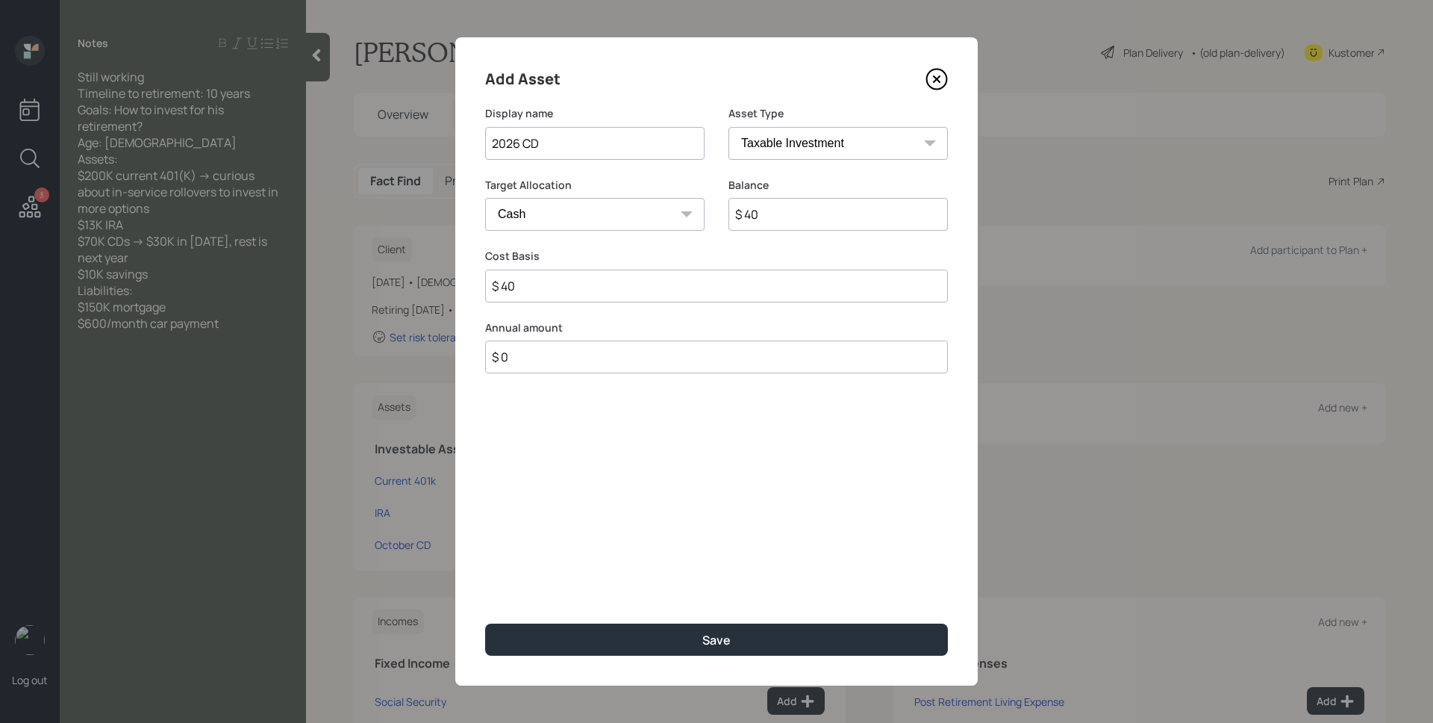
type input "$ 400"
type input "$ 4,000"
type input "$ 40,000"
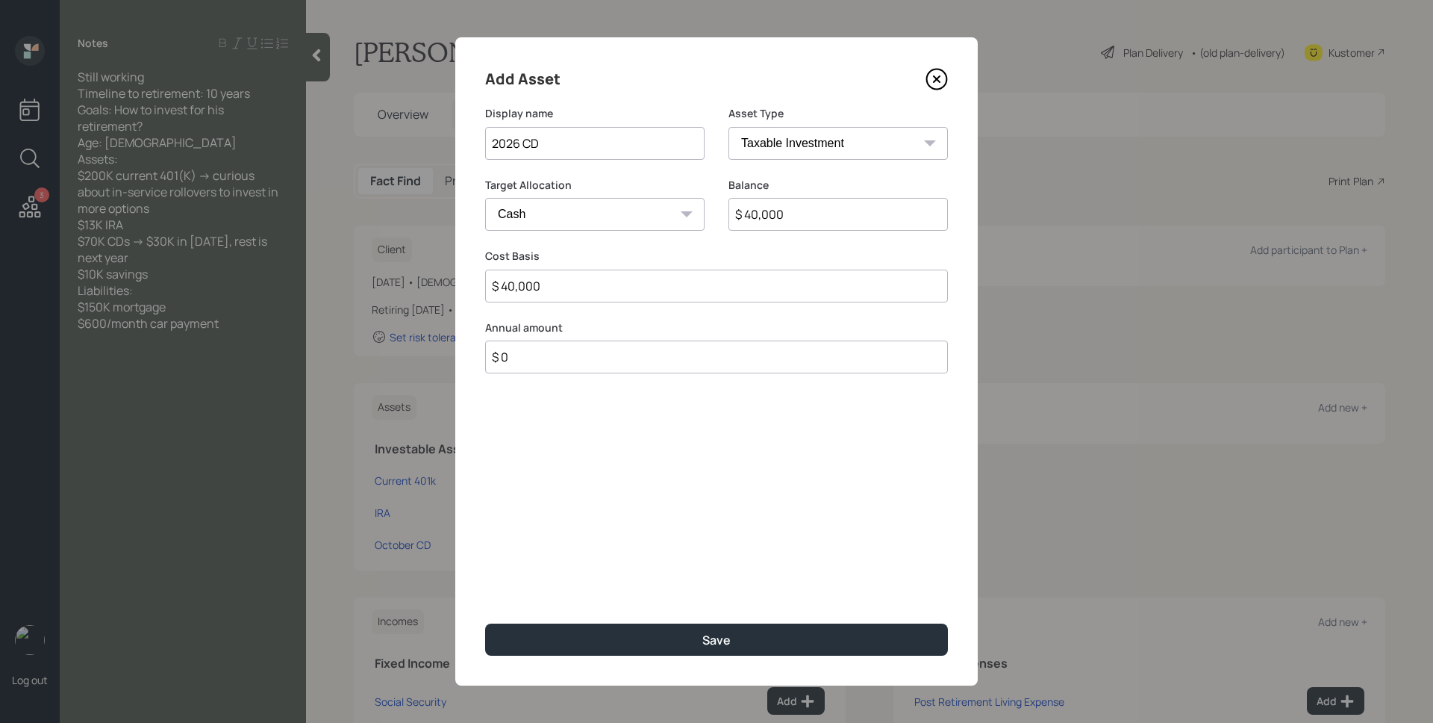
type input "$ 40,000"
click at [485, 623] on button "Save" at bounding box center [716, 639] width 463 height 32
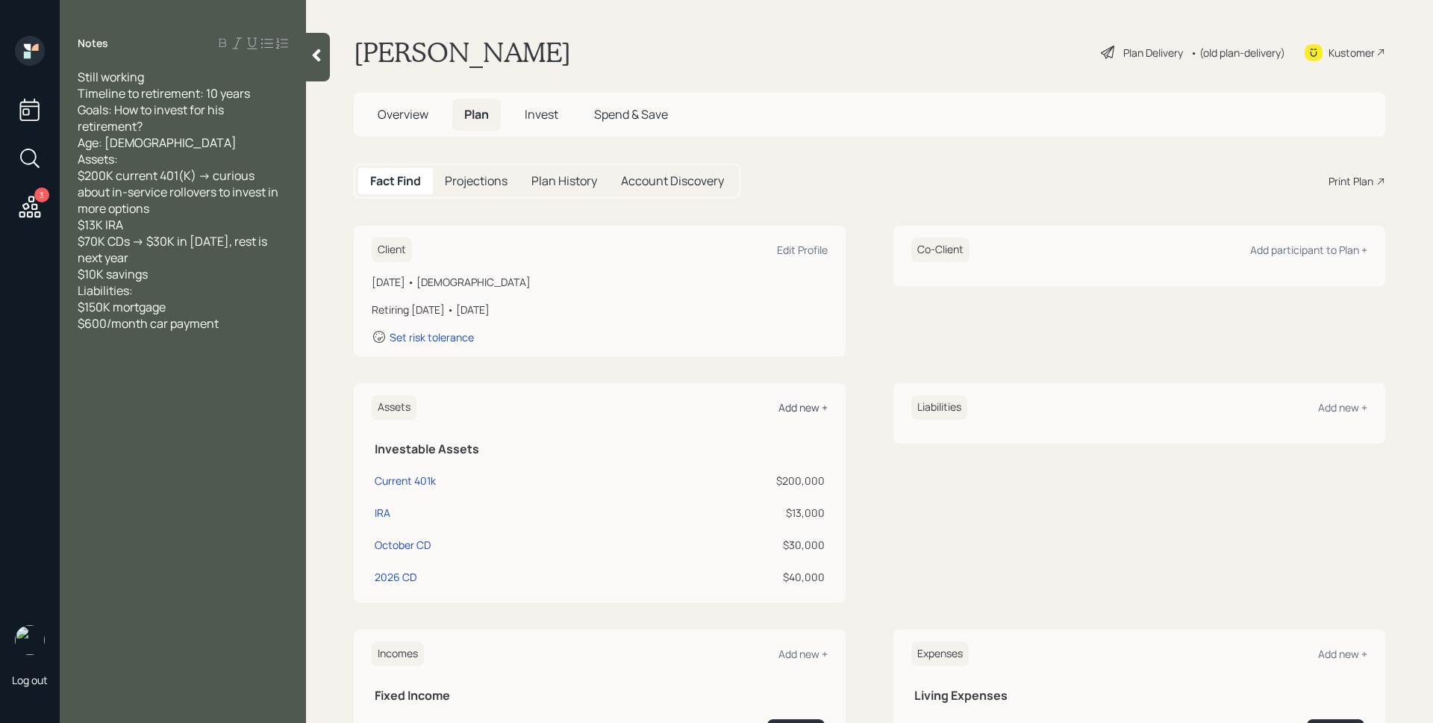
click at [806, 411] on div "Add new +" at bounding box center [803, 407] width 49 height 14
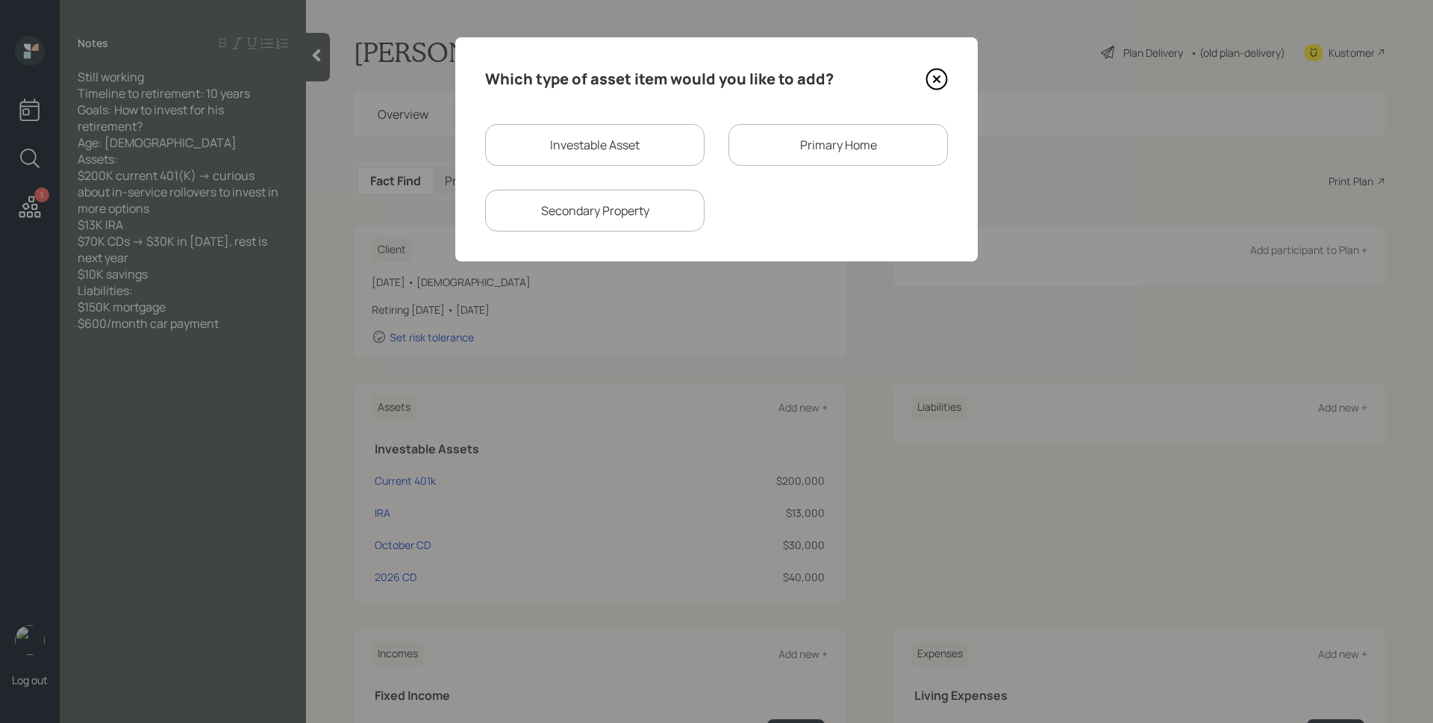
click at [563, 141] on div "Investable Asset" at bounding box center [594, 145] width 219 height 42
select select "taxable"
select select "balanced"
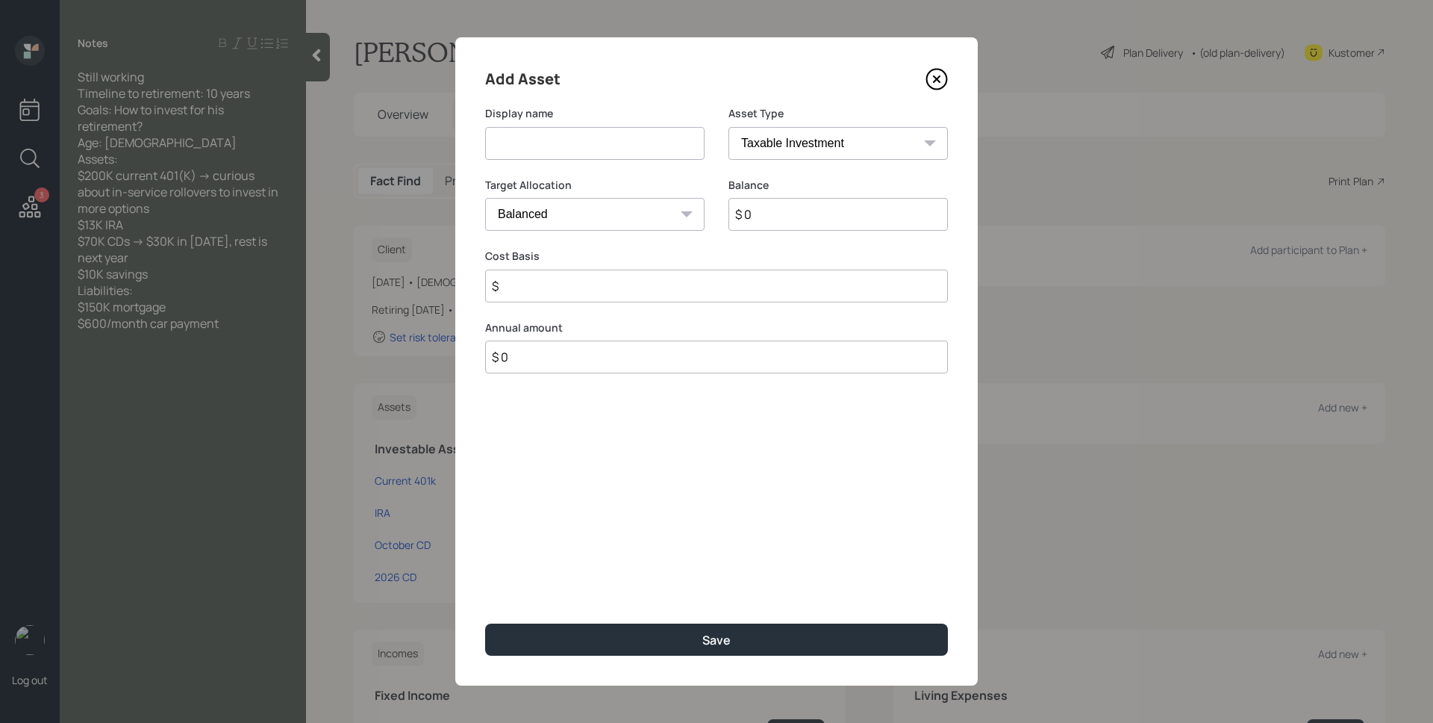
click at [563, 141] on input at bounding box center [594, 143] width 219 height 33
type input "Savings"
select select "emergency_fund"
click at [728, 127] on select "SEP [PERSON_NAME] IRA 401(k) [PERSON_NAME] 401(k) 403(b) [PERSON_NAME] 403(b) 4…" at bounding box center [837, 143] width 219 height 33
type input "$ 10,000"
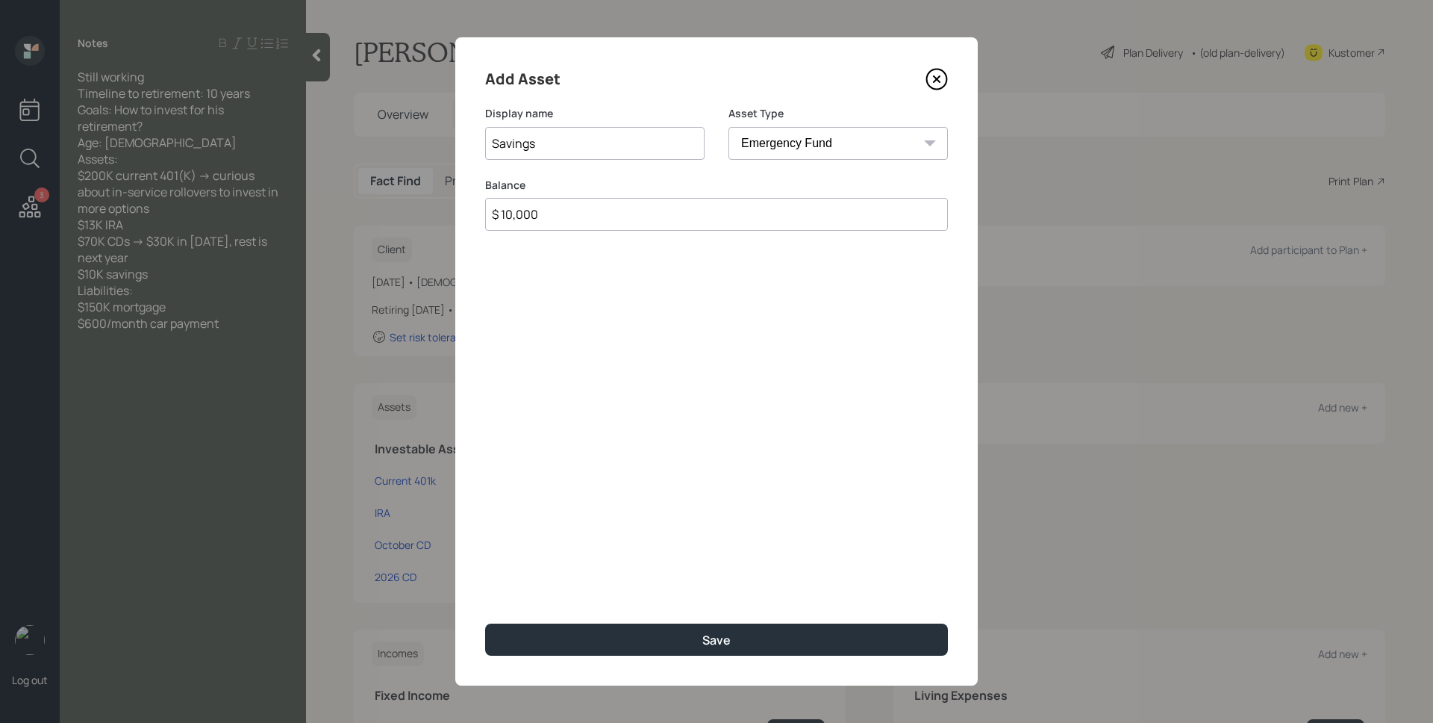
click at [485, 623] on button "Save" at bounding box center [716, 639] width 463 height 32
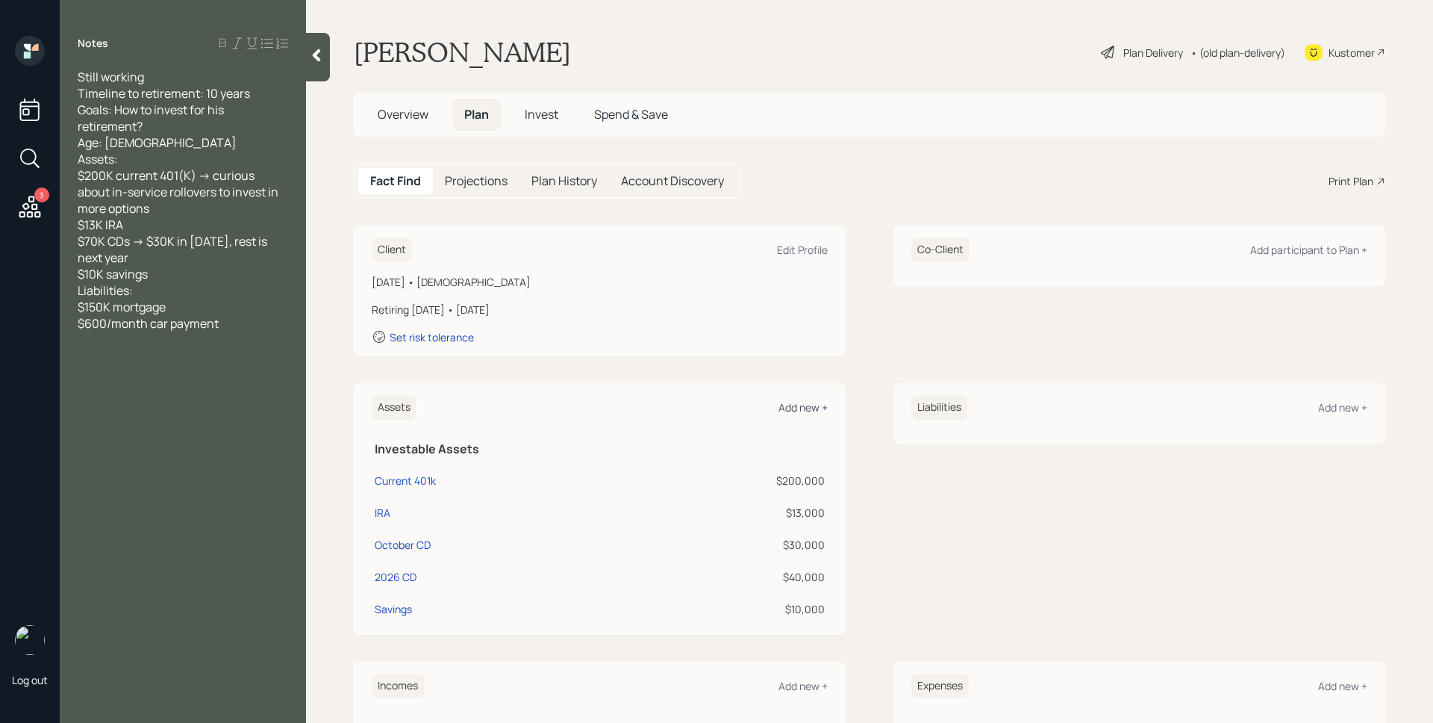
click at [802, 408] on div "Add new +" at bounding box center [803, 407] width 49 height 14
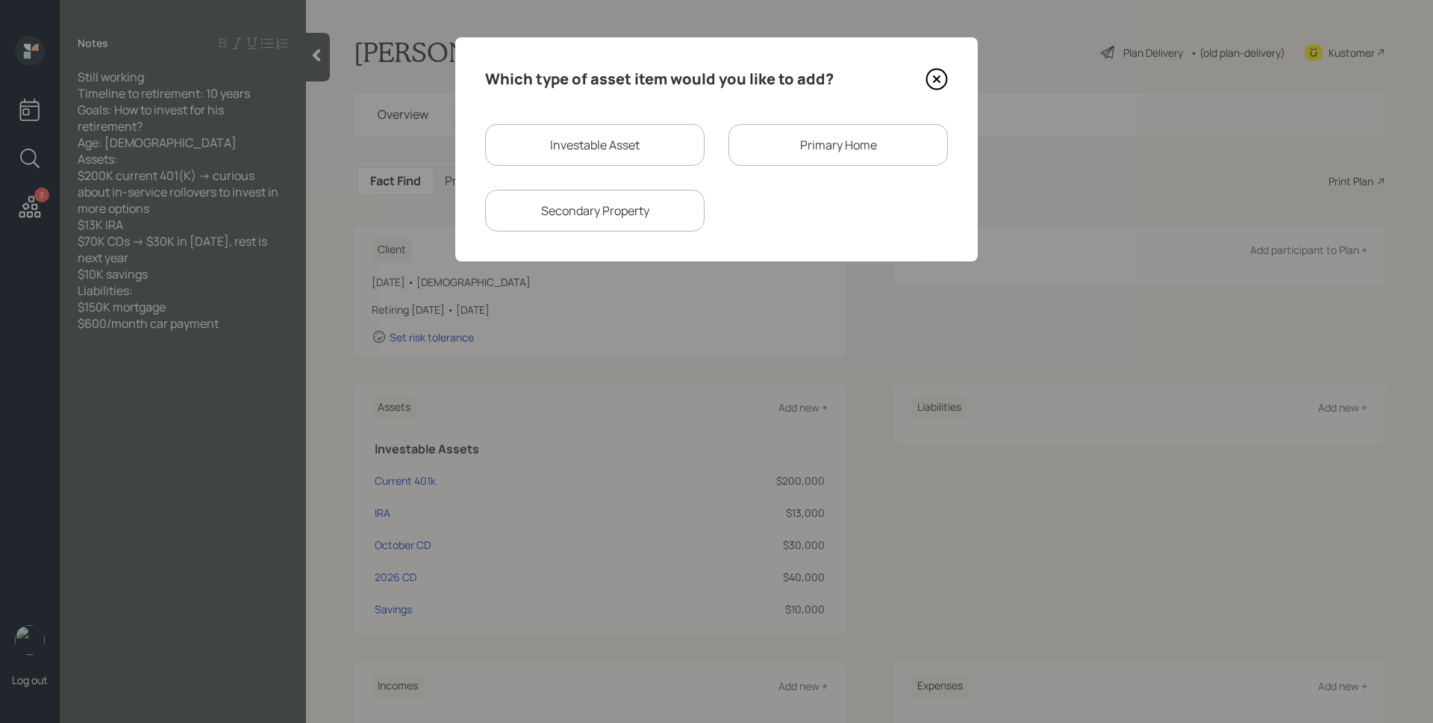
click at [841, 151] on div "Primary Home" at bounding box center [837, 145] width 219 height 42
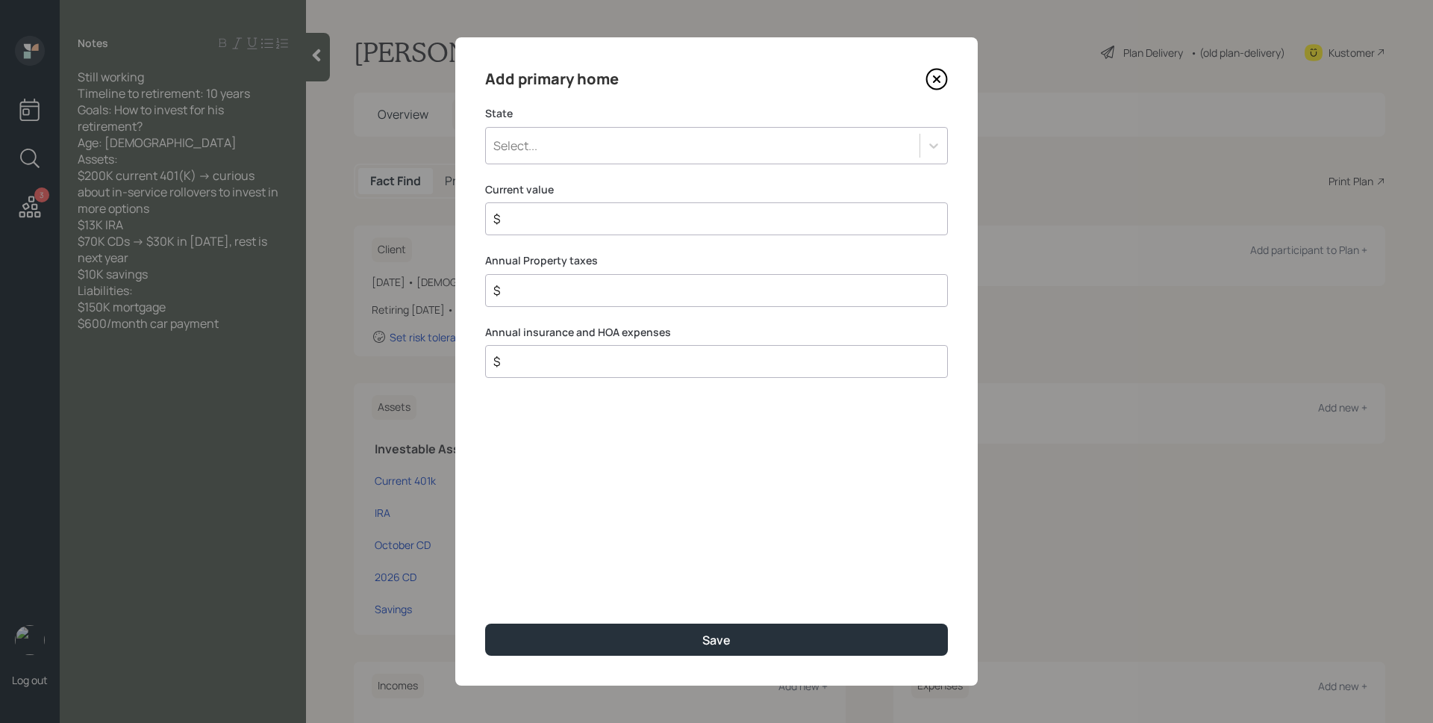
click at [782, 148] on div "Select..." at bounding box center [703, 145] width 434 height 25
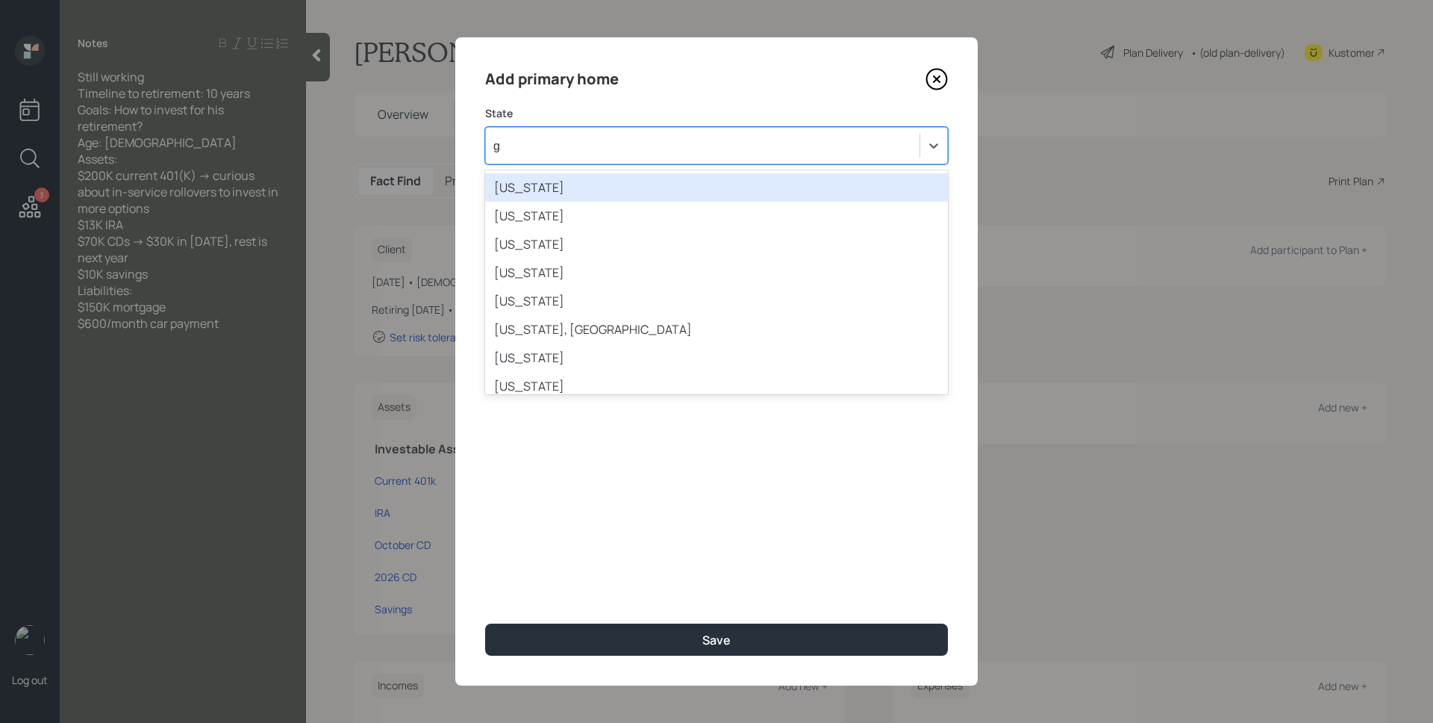
type input "ge"
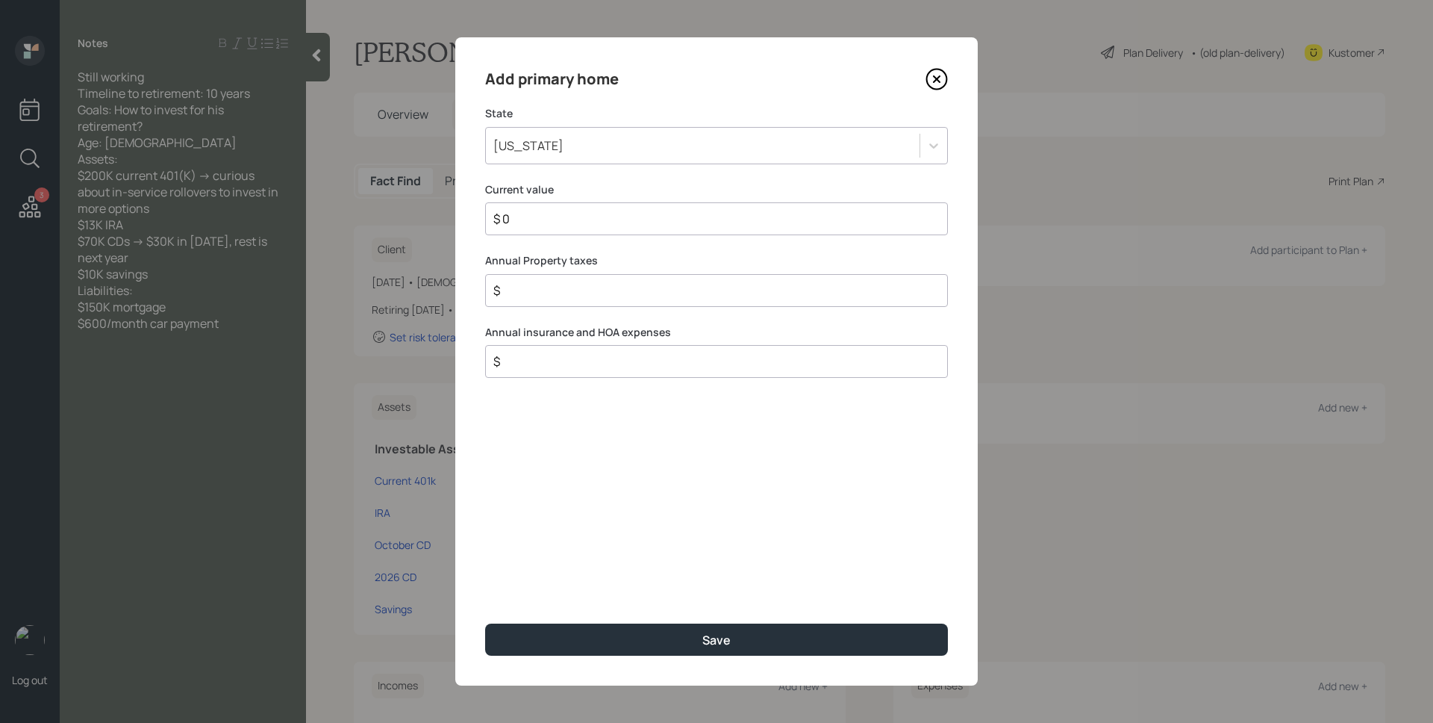
type input "$ 0"
click at [485, 623] on button "Save" at bounding box center [716, 639] width 463 height 32
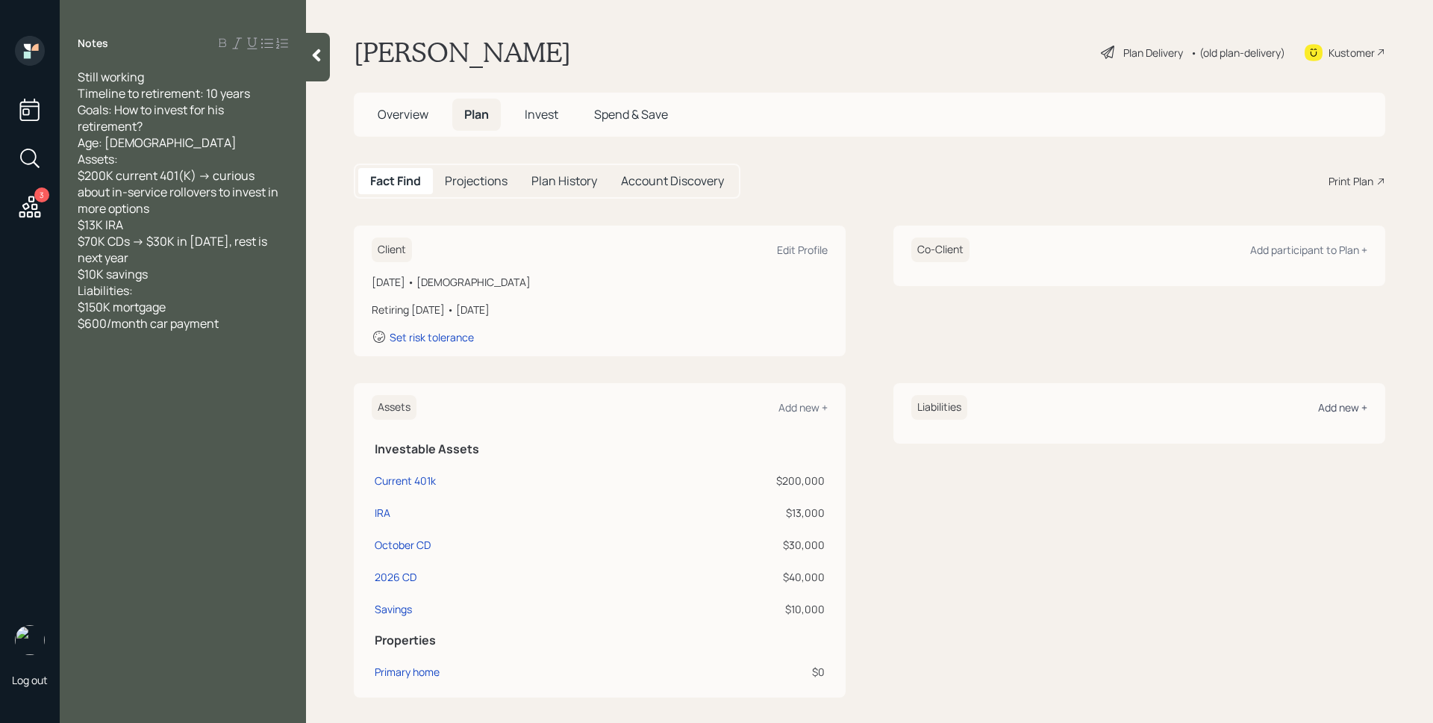
click at [1320, 409] on div "Add new +" at bounding box center [1342, 407] width 49 height 14
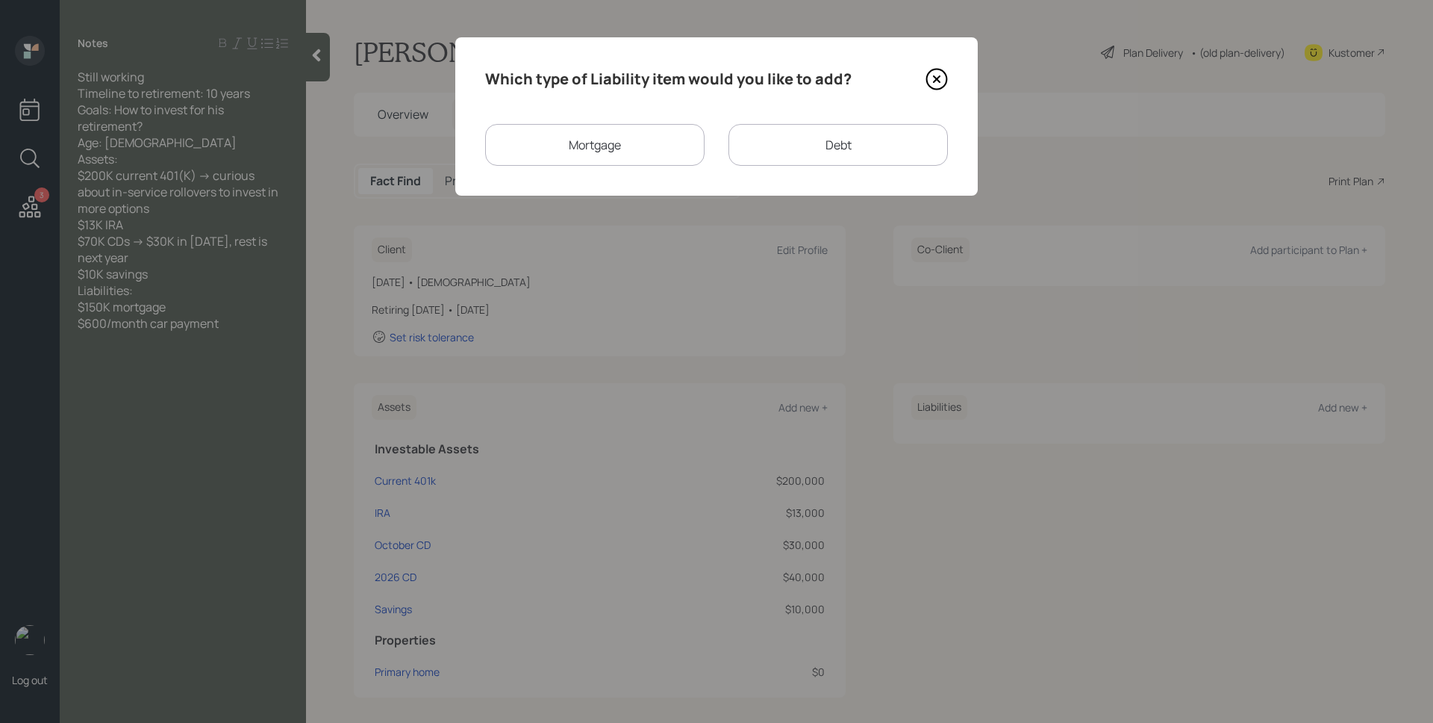
click at [640, 143] on div "Mortgage" at bounding box center [594, 145] width 219 height 42
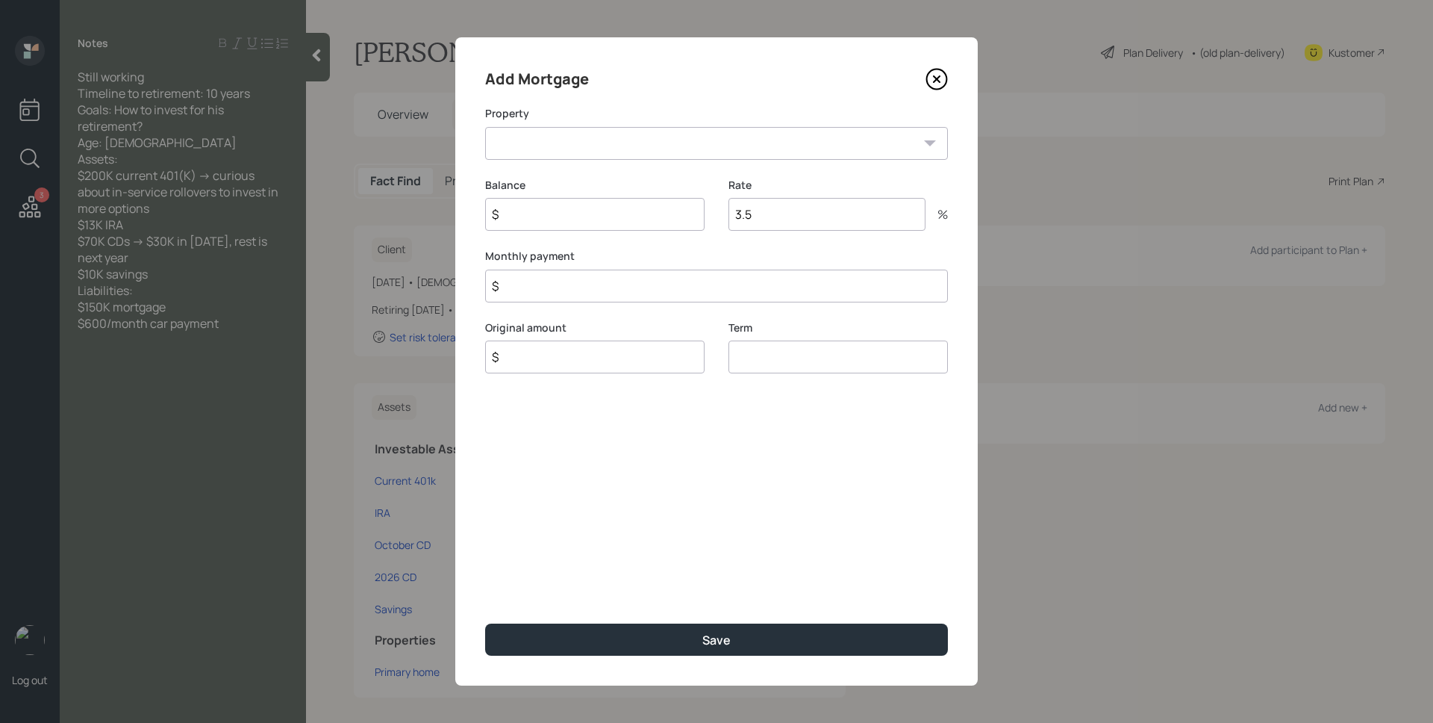
click at [640, 143] on select "GA Primary home" at bounding box center [716, 143] width 463 height 33
select select "fb8596b0-497f-4622-bf30-185781d08c33"
click at [485, 127] on select "GA Primary home" at bounding box center [716, 143] width 463 height 33
click at [616, 217] on input "$" at bounding box center [594, 214] width 219 height 33
type input "$ 150,000"
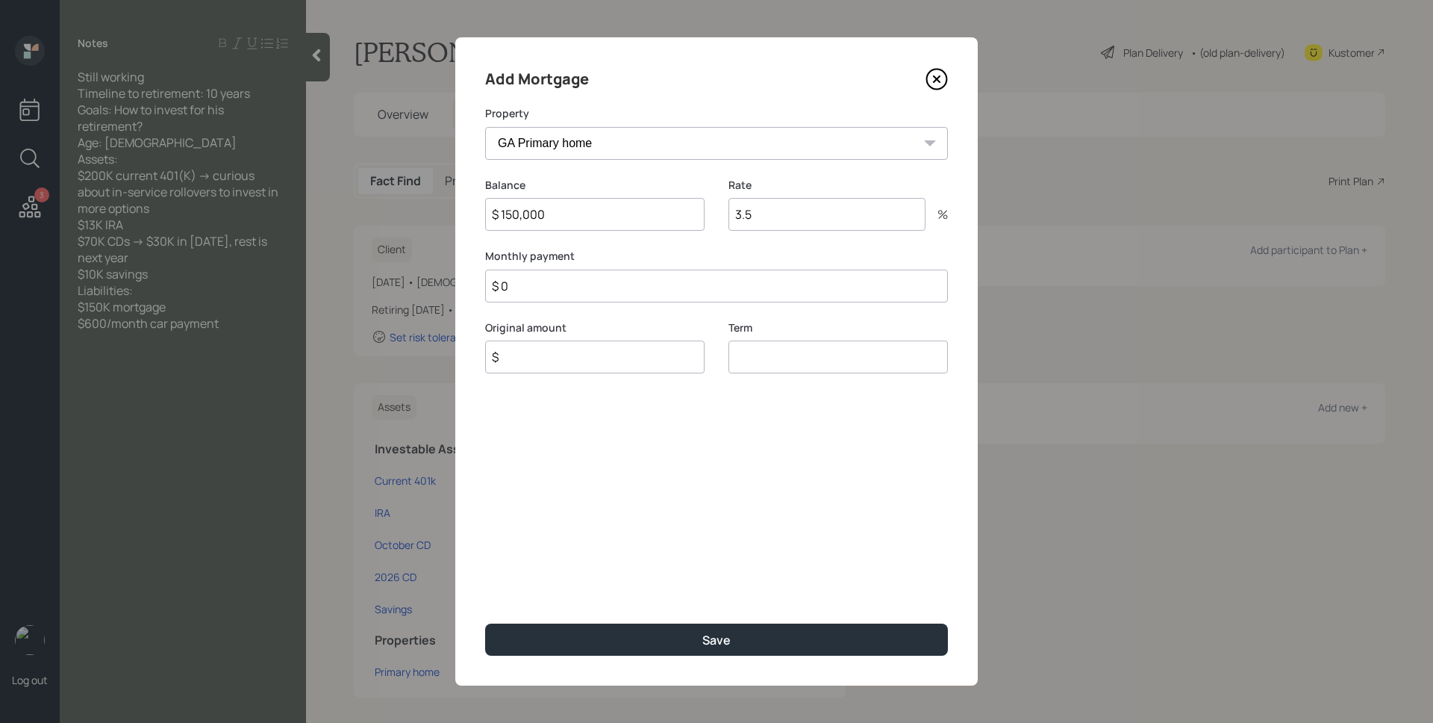
type input "$ 0"
type input "$ 150,000"
type input "30"
click at [485, 623] on button "Save" at bounding box center [716, 639] width 463 height 32
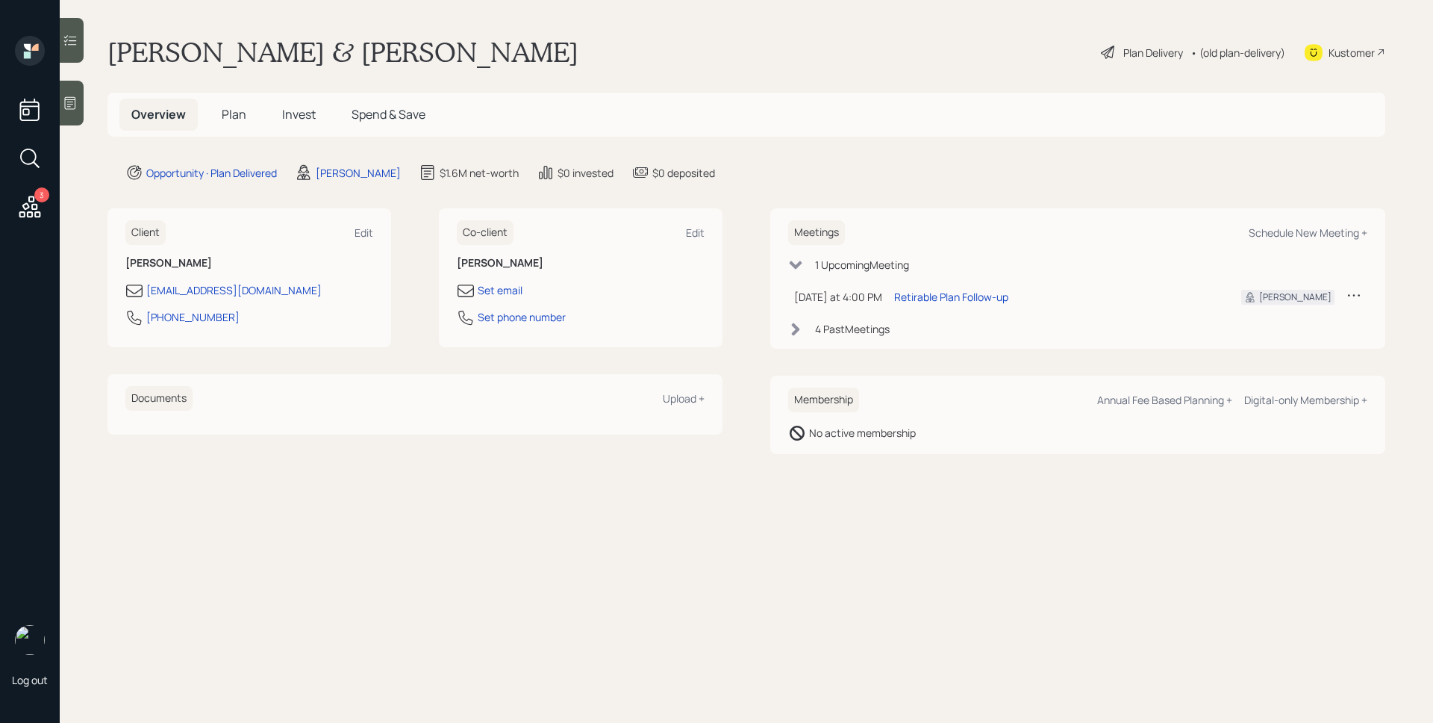
click at [241, 113] on span "Plan" at bounding box center [234, 114] width 25 height 16
